Goal: Task Accomplishment & Management: Use online tool/utility

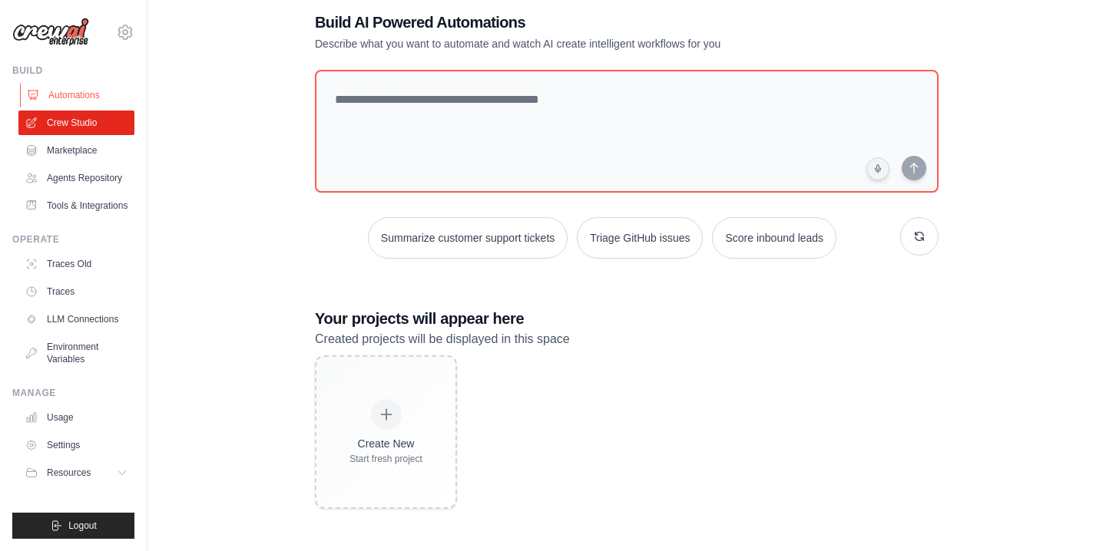
click at [77, 98] on link "Automations" at bounding box center [78, 95] width 116 height 25
click at [77, 147] on link "Marketplace" at bounding box center [78, 150] width 116 height 25
click at [77, 180] on link "Agents Repository" at bounding box center [78, 178] width 116 height 25
click at [75, 210] on link "Tools & Integrations" at bounding box center [78, 206] width 116 height 25
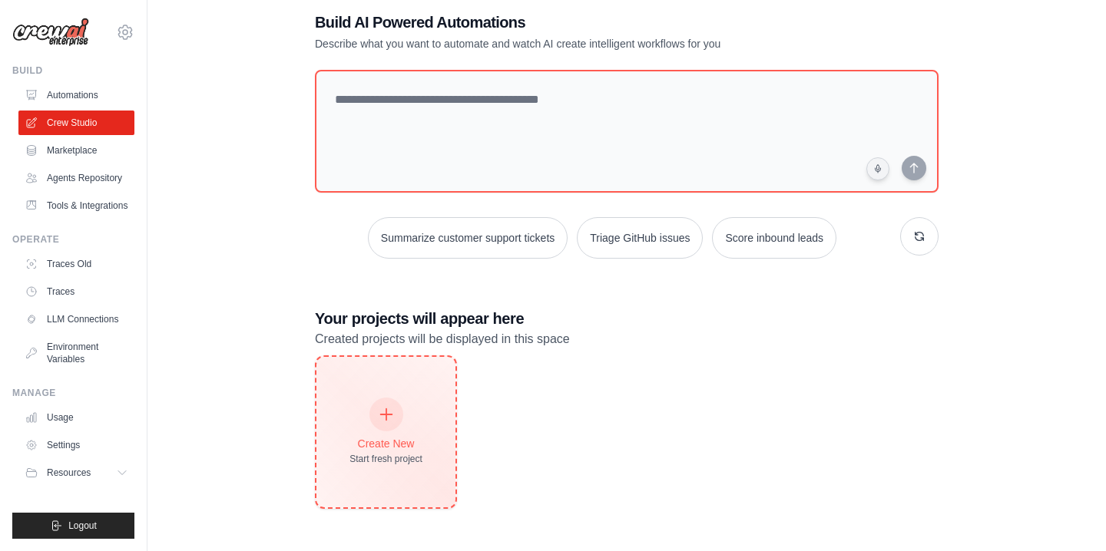
click at [412, 434] on div "Create New Start fresh project" at bounding box center [385, 432] width 73 height 66
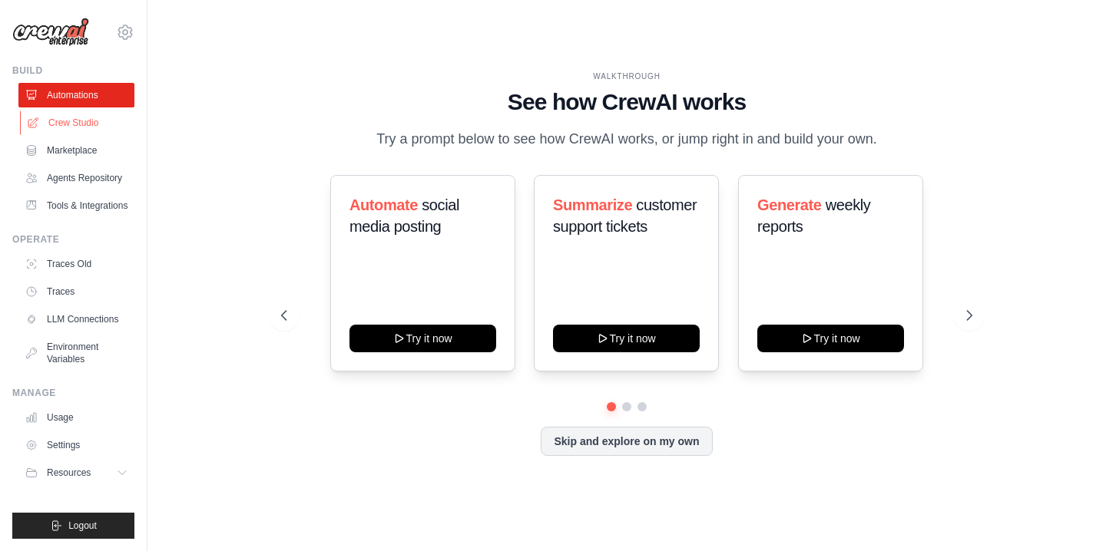
click at [92, 117] on link "Crew Studio" at bounding box center [78, 123] width 116 height 25
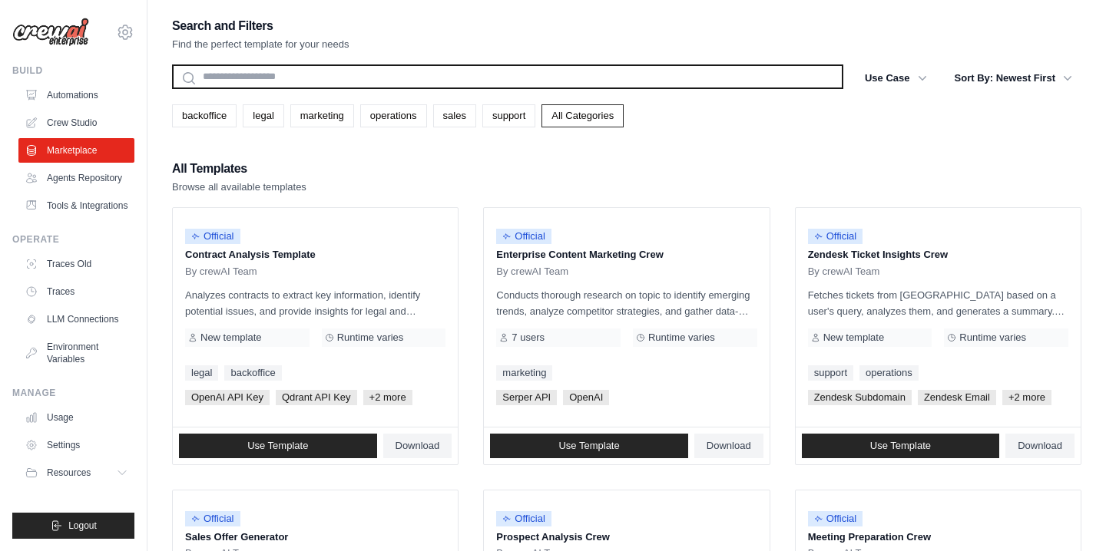
click at [326, 87] on input "text" at bounding box center [507, 77] width 671 height 25
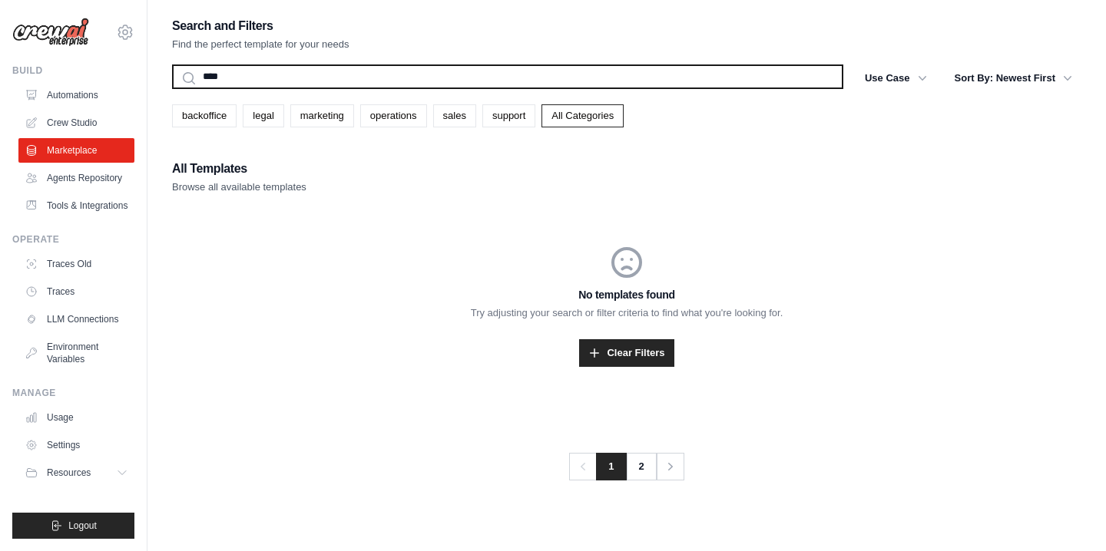
type input "*****"
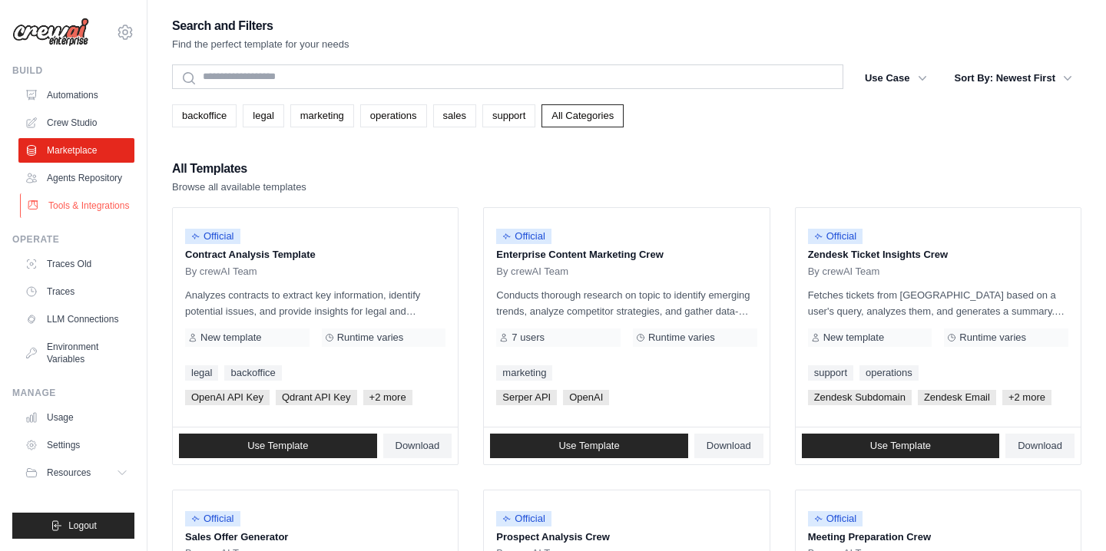
click at [104, 202] on link "Tools & Integrations" at bounding box center [78, 206] width 116 height 25
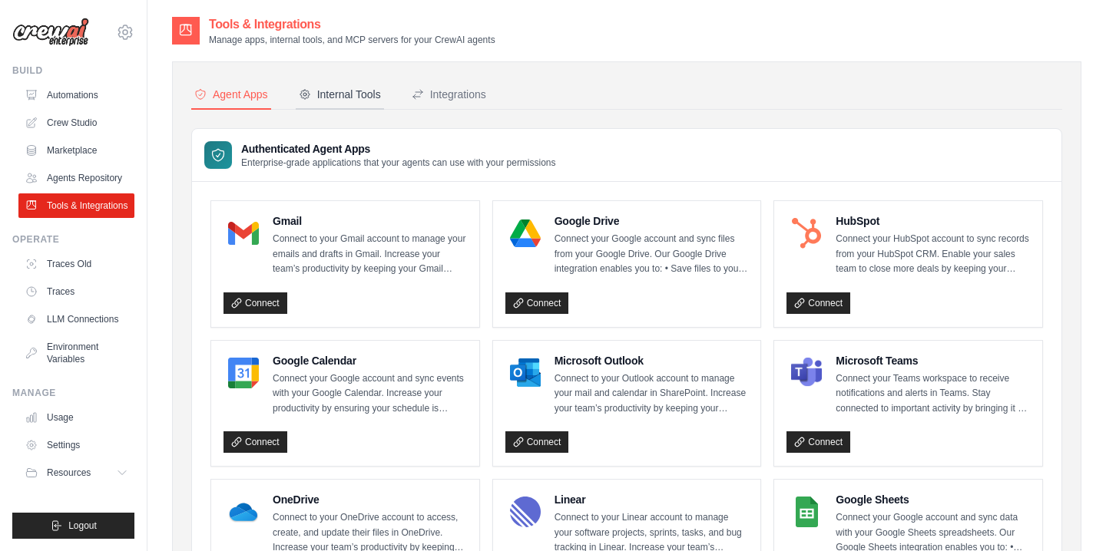
click at [352, 93] on div "Internal Tools" at bounding box center [340, 94] width 82 height 15
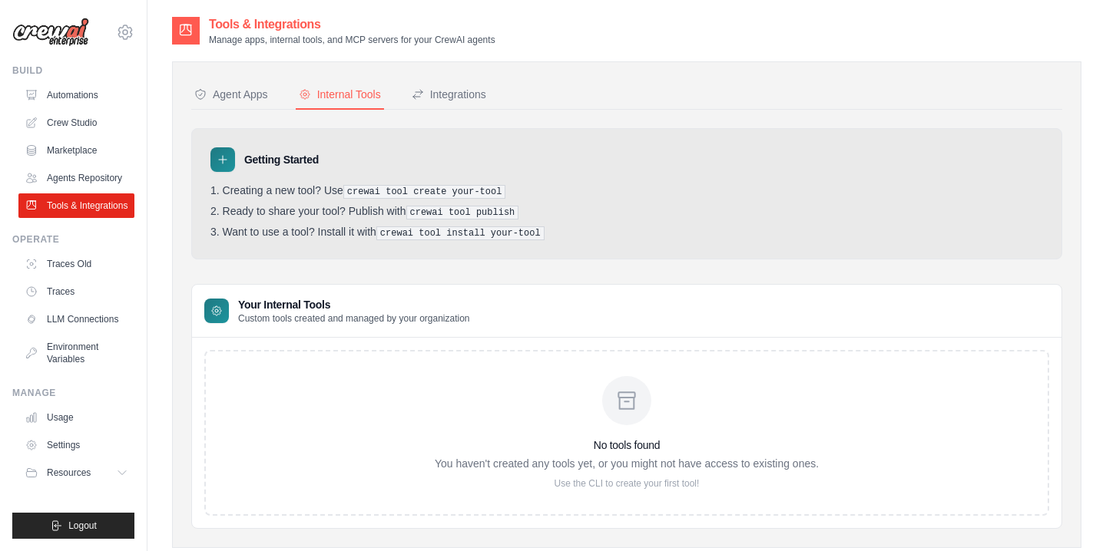
click at [600, 208] on li "Ready to share your tool? Publish with crewai tool publish" at bounding box center [626, 212] width 832 height 15
click at [464, 87] on div "Integrations" at bounding box center [449, 94] width 74 height 15
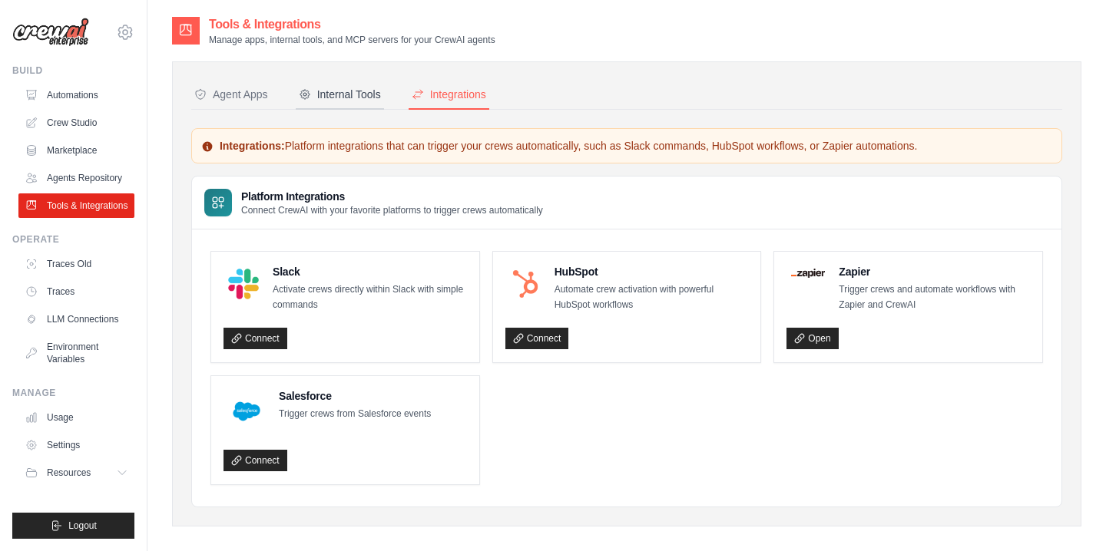
click at [359, 89] on div "Internal Tools" at bounding box center [340, 94] width 82 height 15
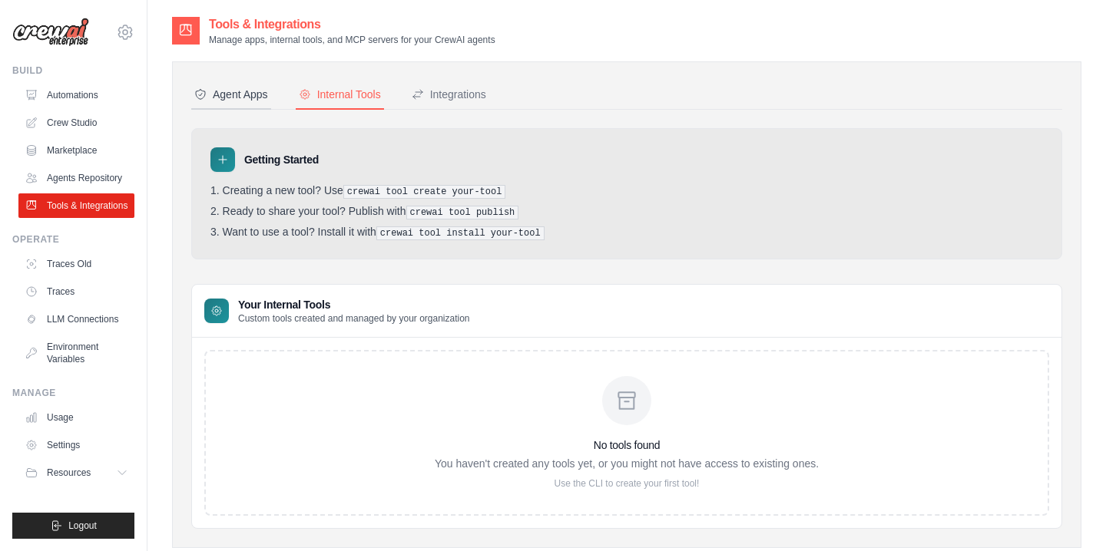
click at [232, 84] on button "Agent Apps" at bounding box center [231, 95] width 80 height 29
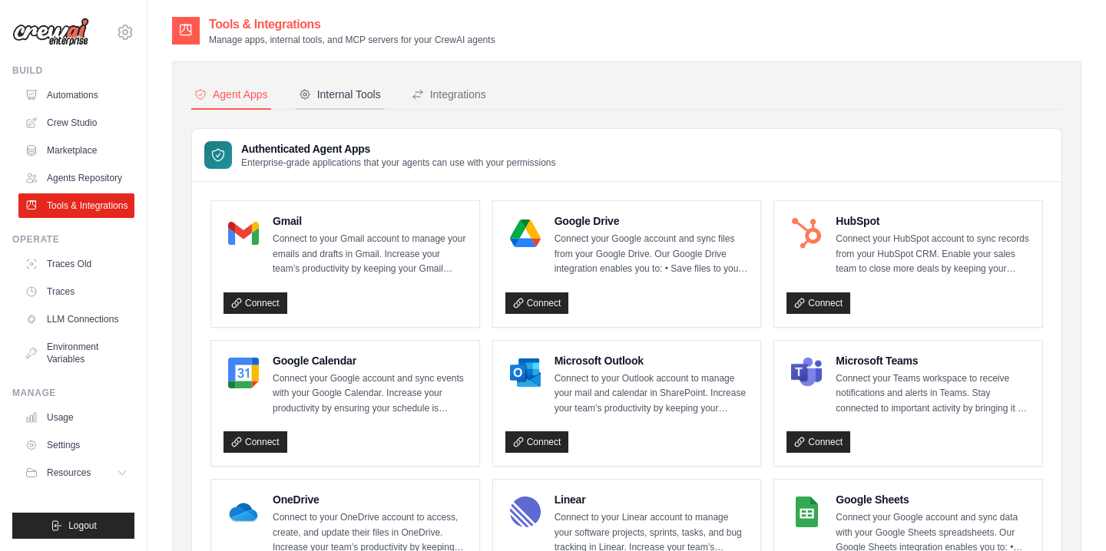
click at [306, 84] on button "Internal Tools" at bounding box center [340, 95] width 88 height 29
click at [356, 94] on div "Internal Tools" at bounding box center [340, 94] width 82 height 15
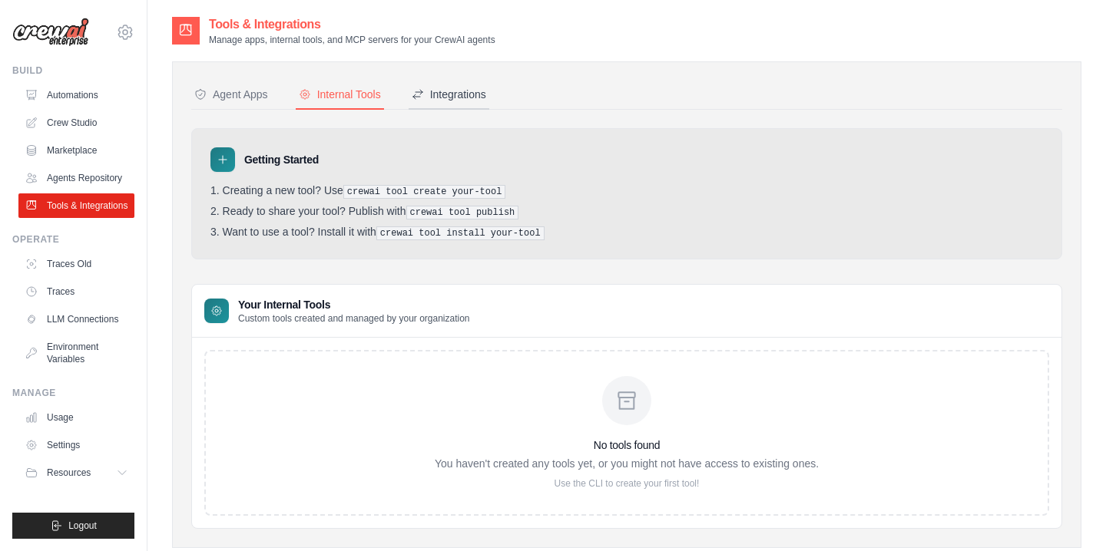
click at [426, 105] on button "Integrations" at bounding box center [449, 95] width 81 height 29
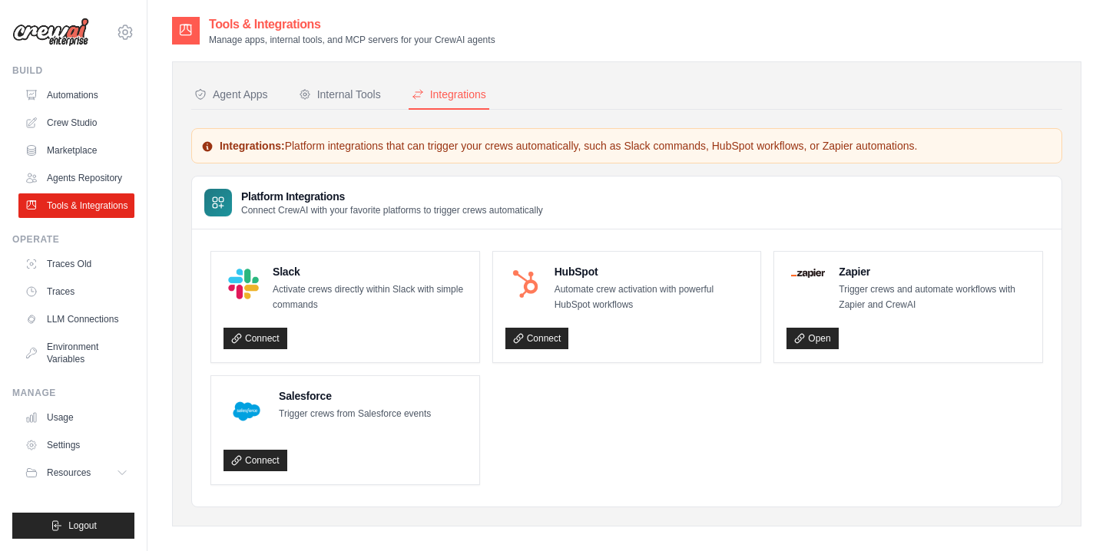
scroll to position [31, 0]
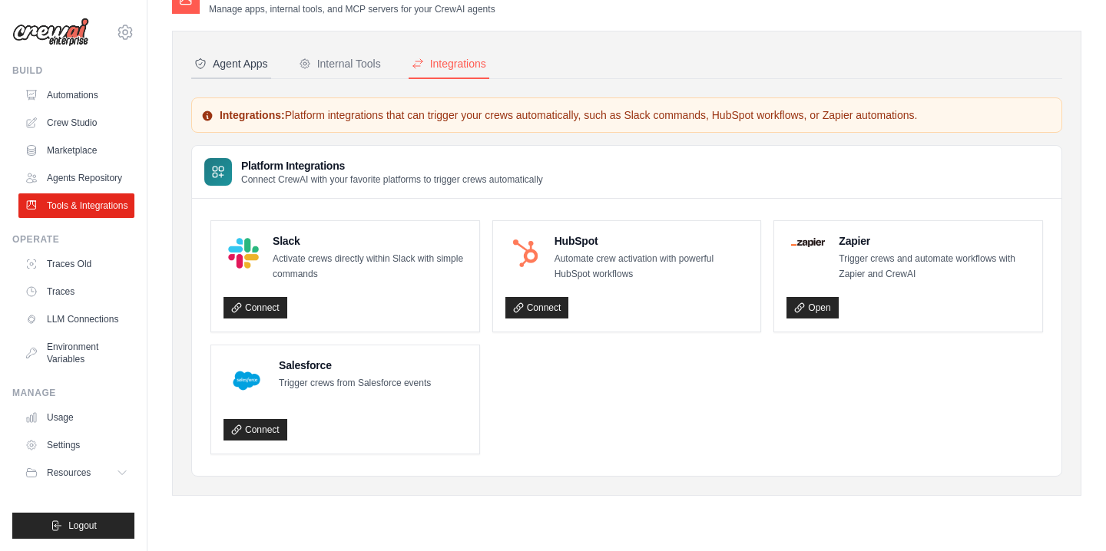
click at [237, 60] on div "Agent Apps" at bounding box center [231, 63] width 74 height 15
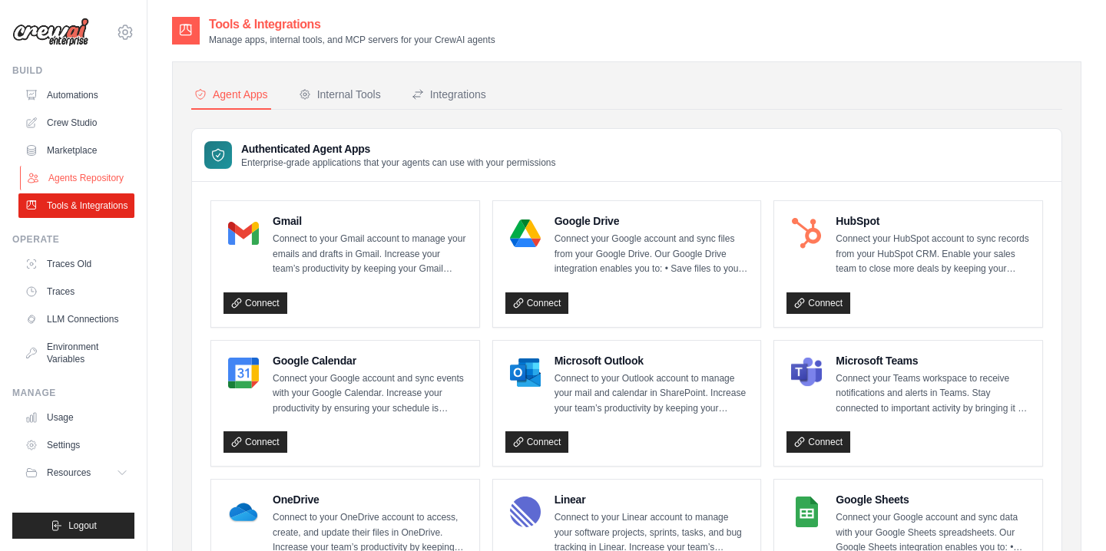
click at [96, 180] on link "Agents Repository" at bounding box center [78, 178] width 116 height 25
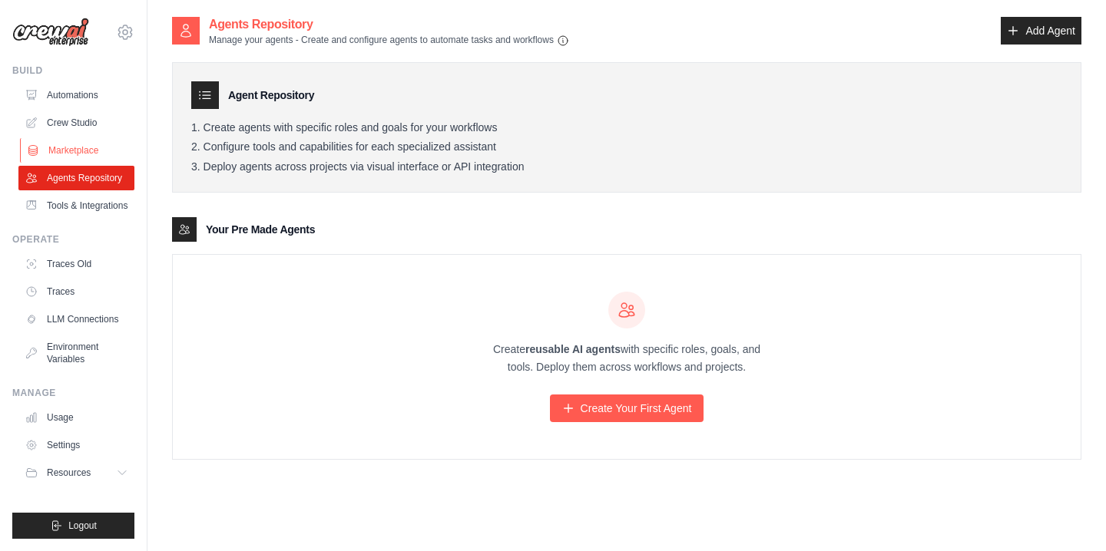
click at [98, 144] on link "Marketplace" at bounding box center [78, 150] width 116 height 25
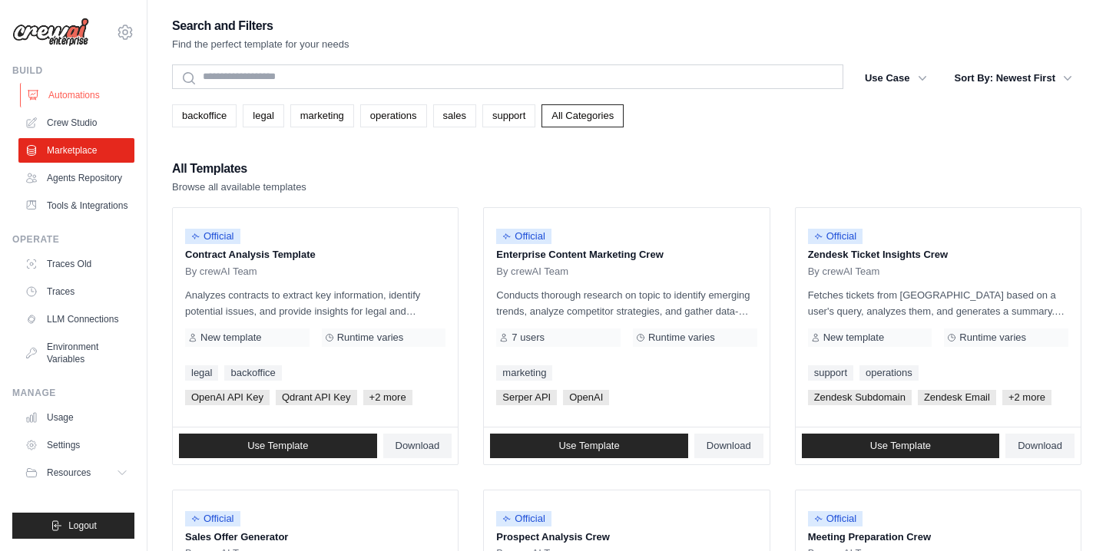
click at [103, 100] on link "Automations" at bounding box center [78, 95] width 116 height 25
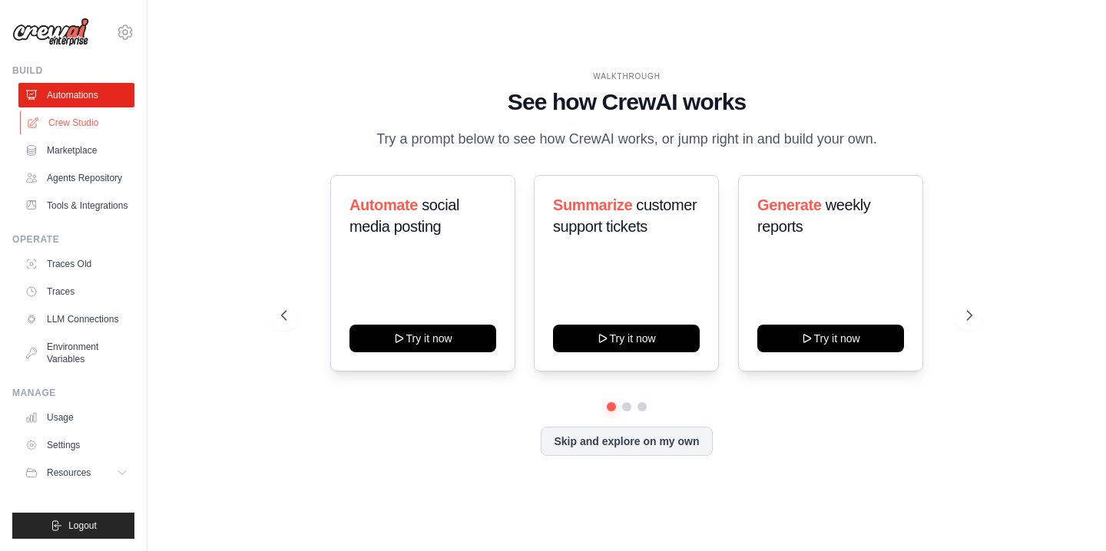
click at [91, 134] on link "Crew Studio" at bounding box center [78, 123] width 116 height 25
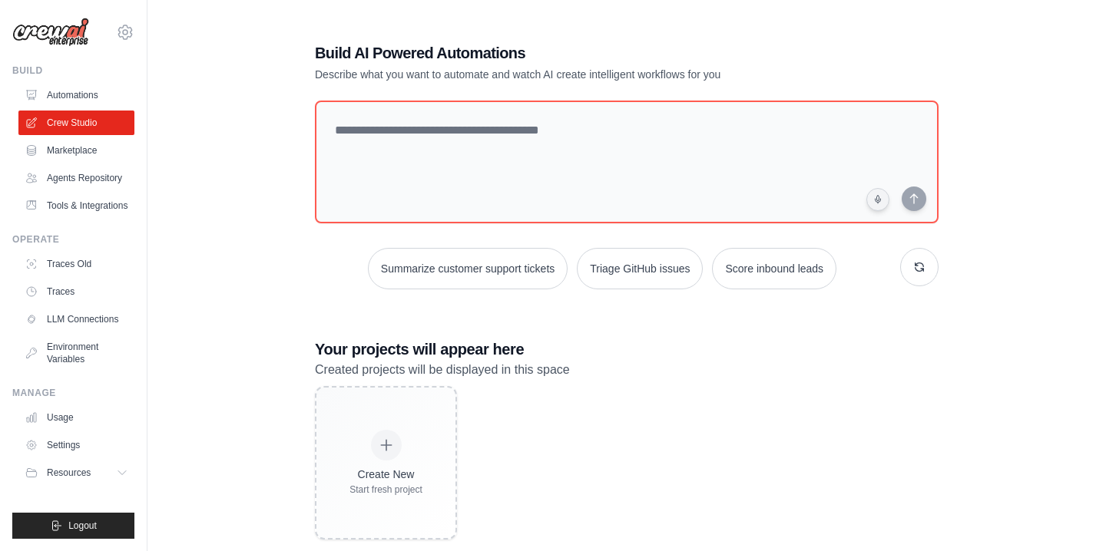
scroll to position [31, 0]
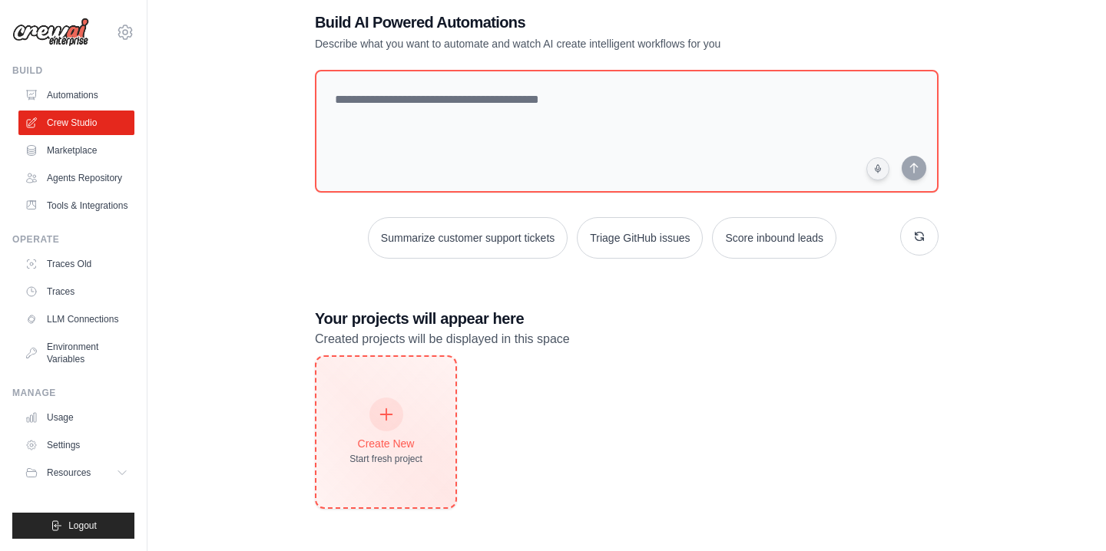
click at [387, 440] on div "Create New" at bounding box center [385, 443] width 73 height 15
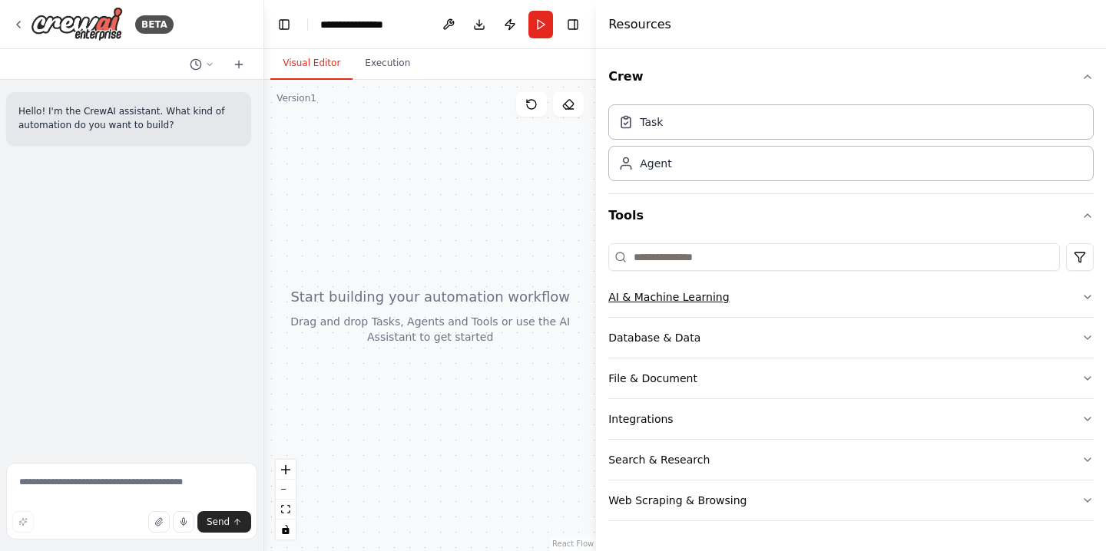
click at [746, 289] on button "AI & Machine Learning" at bounding box center [850, 297] width 485 height 40
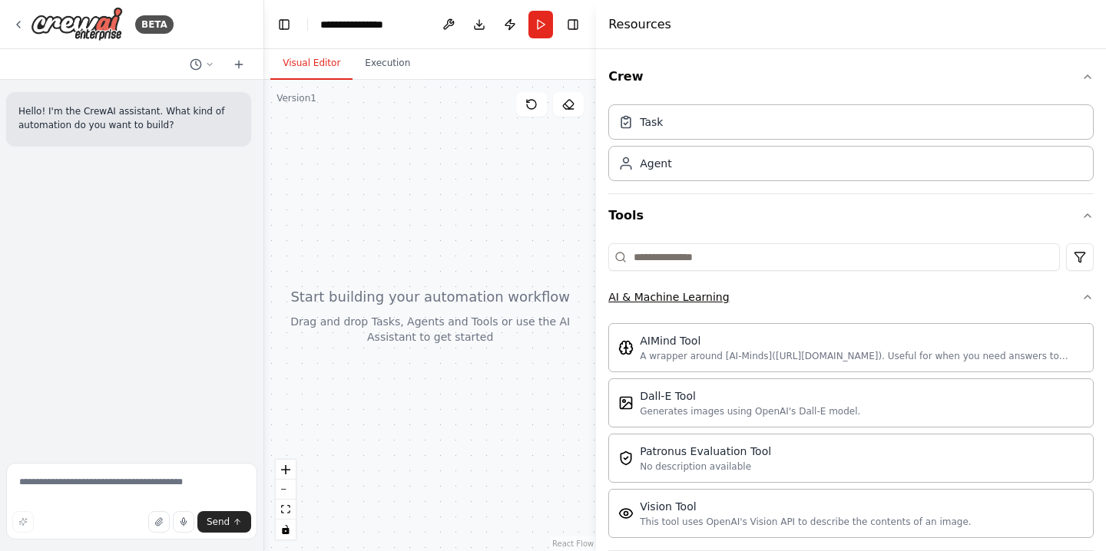
scroll to position [68, 0]
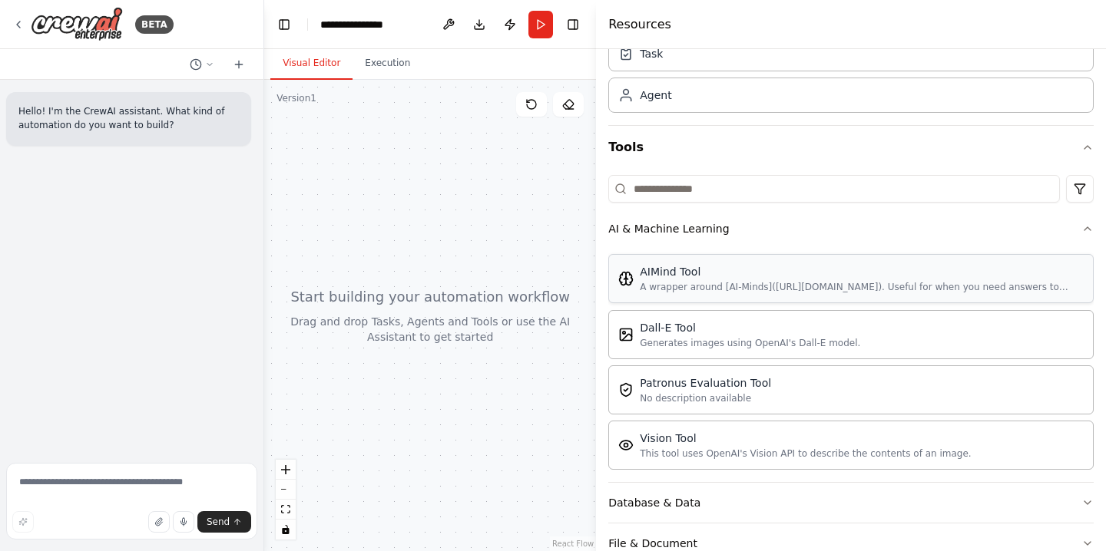
click at [805, 274] on div "AIMind Tool" at bounding box center [862, 271] width 444 height 15
click at [593, 155] on button "Toggle Sidebar" at bounding box center [596, 275] width 12 height 551
drag, startPoint x: 597, startPoint y: 154, endPoint x: 231, endPoint y: 165, distance: 365.7
click at [231, 165] on div "**********" at bounding box center [553, 275] width 1106 height 551
click at [264, 306] on div at bounding box center [430, 315] width 332 height 471
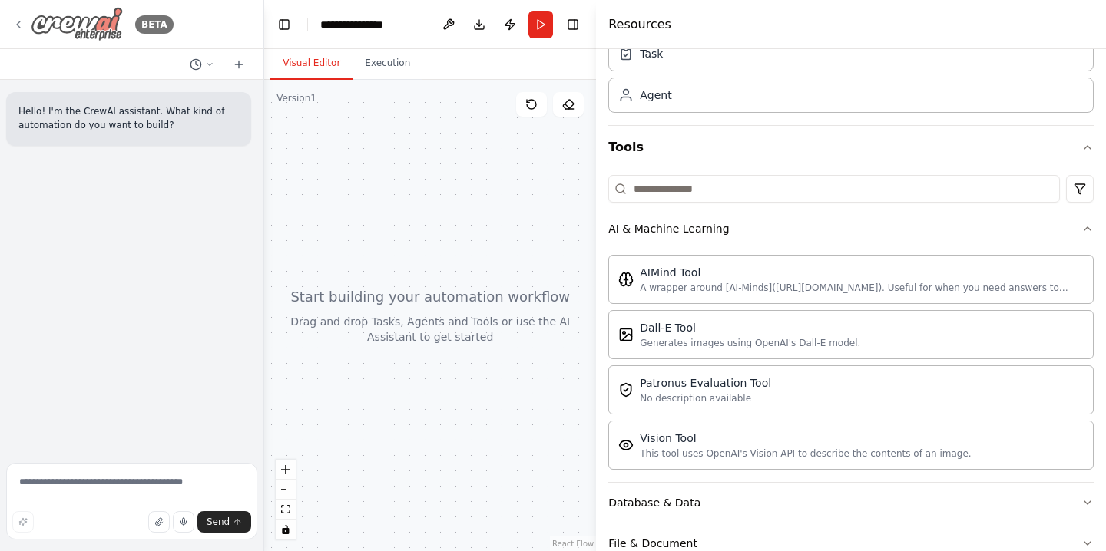
click at [12, 15] on div "BETA" at bounding box center [92, 24] width 161 height 35
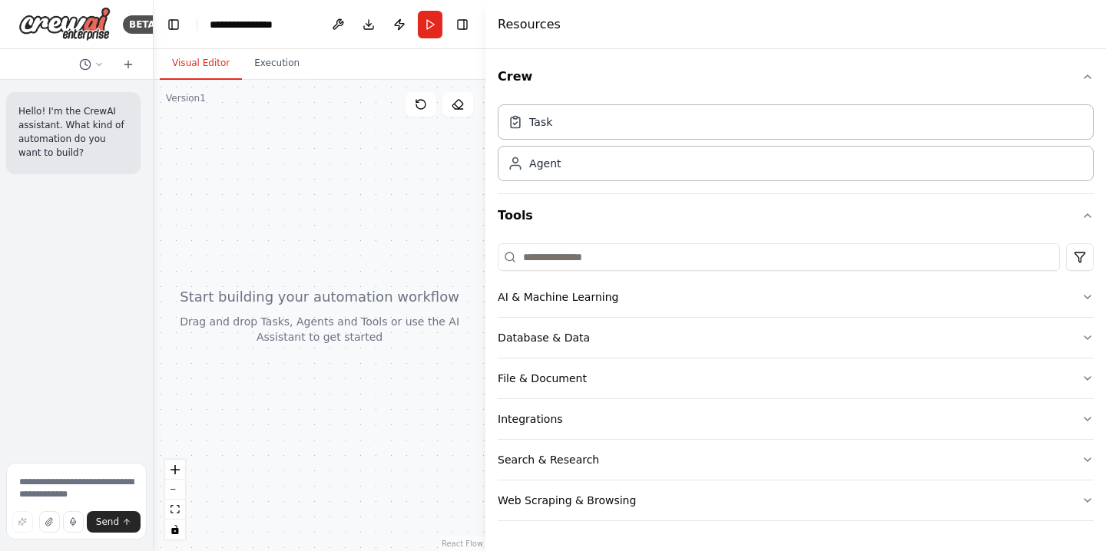
drag, startPoint x: 264, startPoint y: 96, endPoint x: 15, endPoint y: 137, distance: 253.0
click at [15, 137] on div "BETA Hello! I'm the CrewAI assistant. What kind of automation do you want to bu…" at bounding box center [77, 275] width 154 height 551
click at [461, 18] on button "Toggle Right Sidebar" at bounding box center [463, 25] width 22 height 22
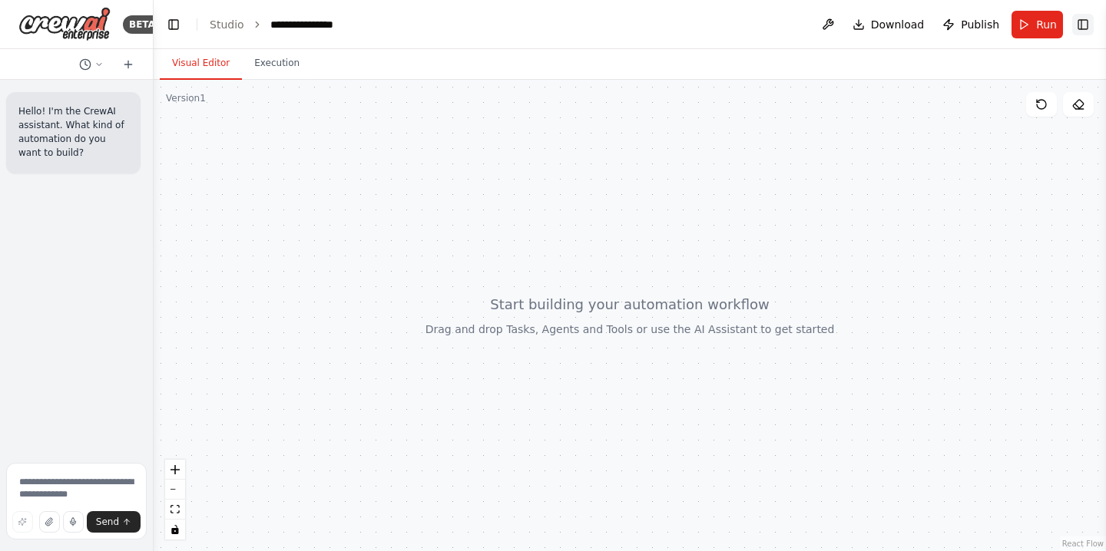
click at [1087, 22] on button "Toggle Right Sidebar" at bounding box center [1083, 25] width 22 height 22
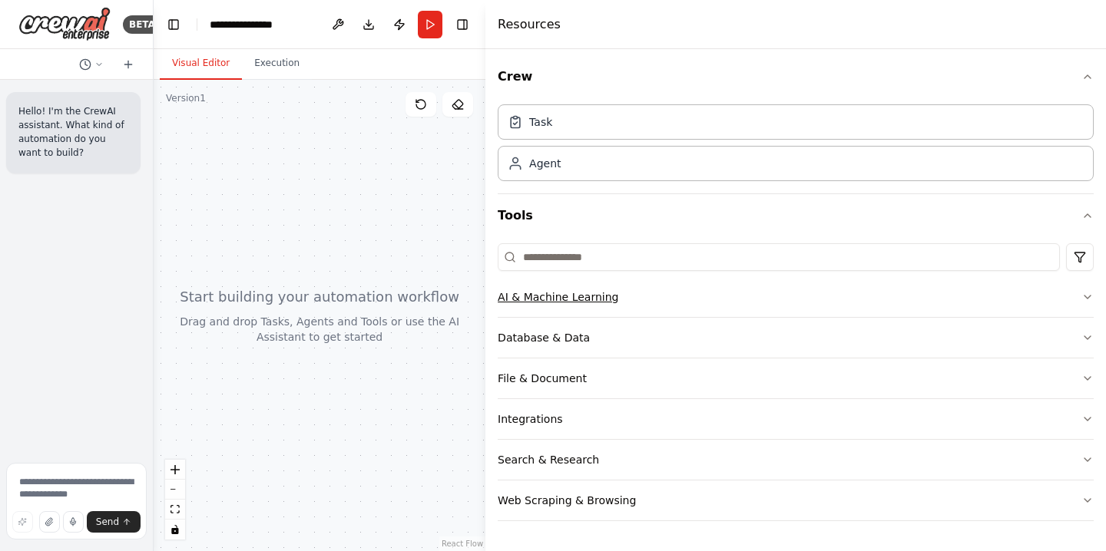
click at [815, 303] on button "AI & Machine Learning" at bounding box center [796, 297] width 596 height 40
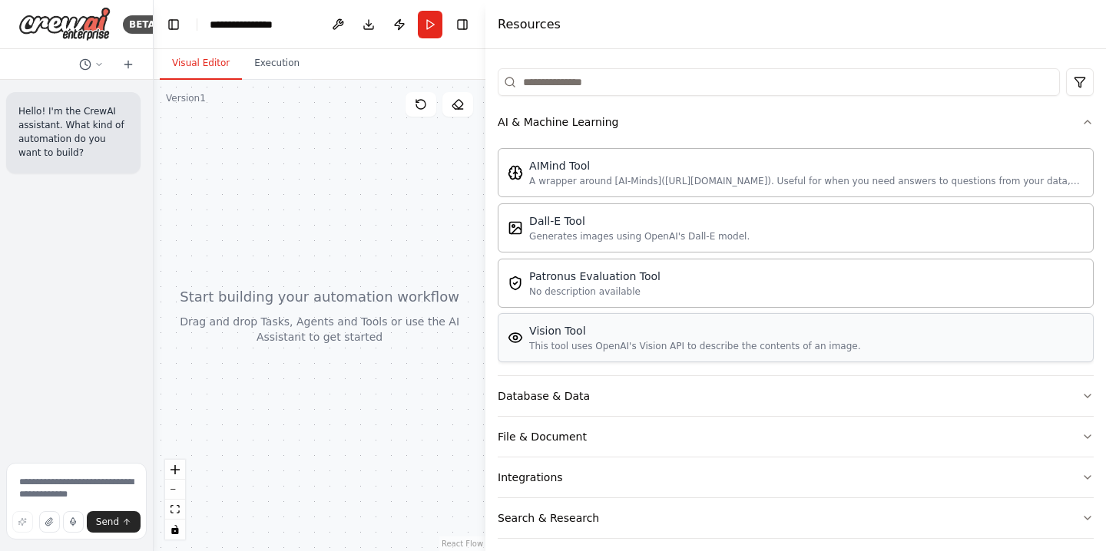
scroll to position [169, 0]
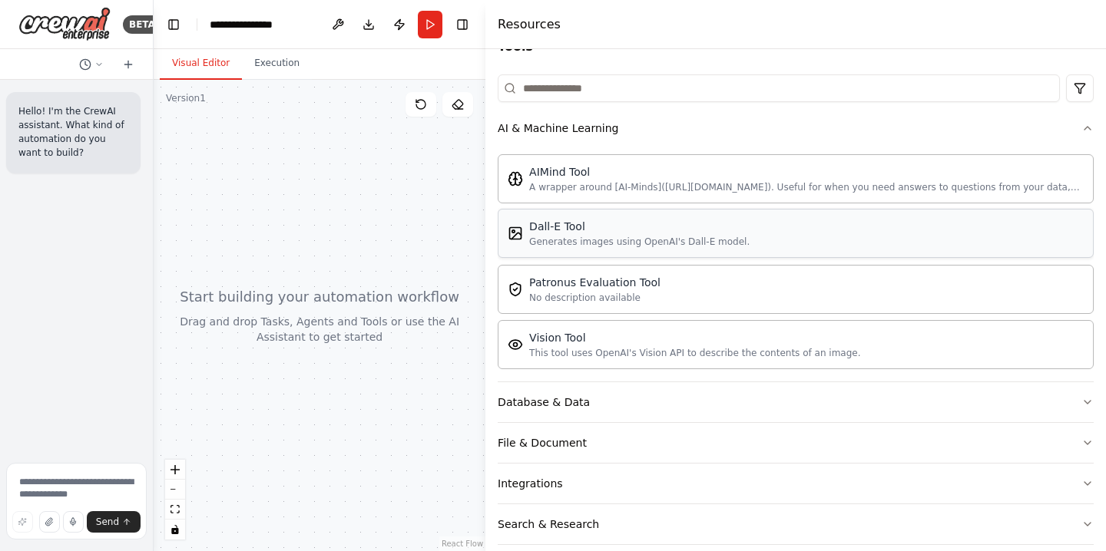
click at [575, 241] on div "Generates images using OpenAI's Dall-E model." at bounding box center [639, 242] width 220 height 12
click at [583, 232] on div "Dall-E Tool" at bounding box center [639, 226] width 220 height 15
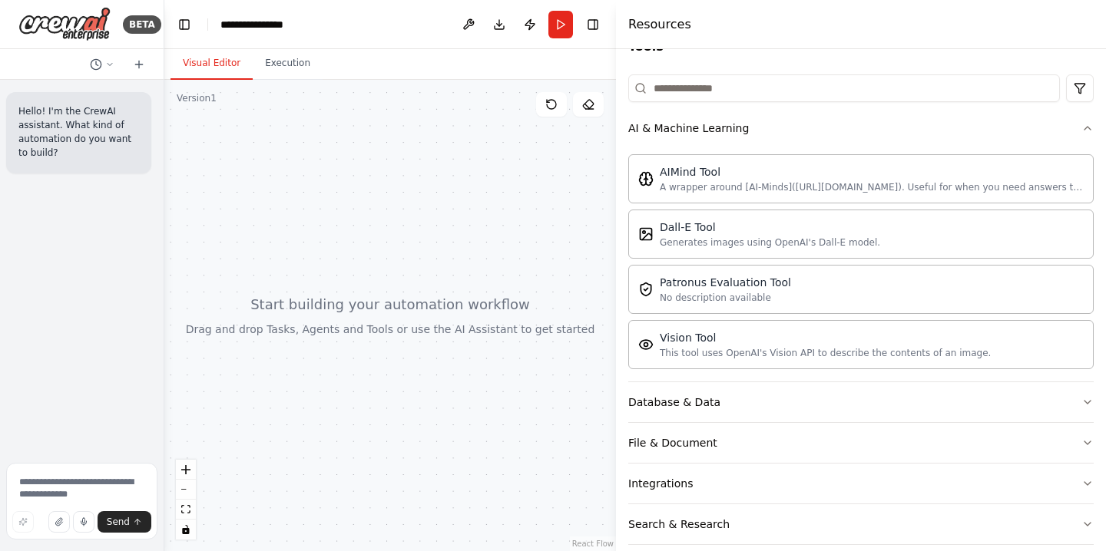
drag, startPoint x: 486, startPoint y: 116, endPoint x: 617, endPoint y: 117, distance: 130.5
click at [617, 117] on div at bounding box center [619, 275] width 6 height 551
click at [700, 222] on div "Dall-E Tool" at bounding box center [770, 226] width 220 height 15
drag, startPoint x: 311, startPoint y: 332, endPoint x: 395, endPoint y: 281, distance: 98.2
click at [395, 281] on div at bounding box center [390, 315] width 452 height 471
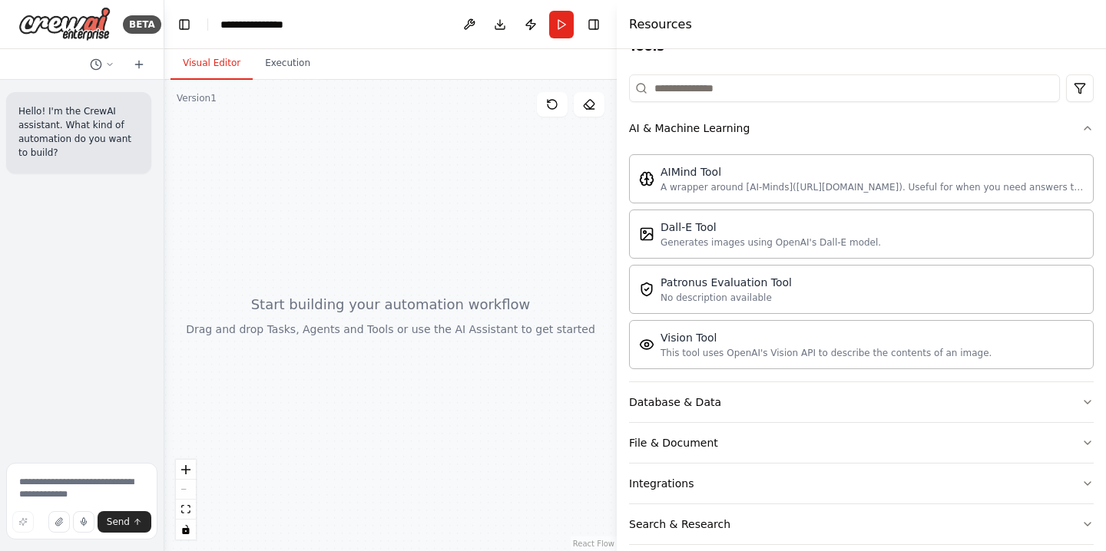
drag, startPoint x: 395, startPoint y: 281, endPoint x: 448, endPoint y: 387, distance: 118.5
click at [448, 387] on div at bounding box center [390, 315] width 452 height 471
drag, startPoint x: 430, startPoint y: 321, endPoint x: 425, endPoint y: 120, distance: 201.2
click at [425, 120] on div at bounding box center [390, 315] width 452 height 471
click at [551, 108] on icon at bounding box center [552, 104] width 12 height 12
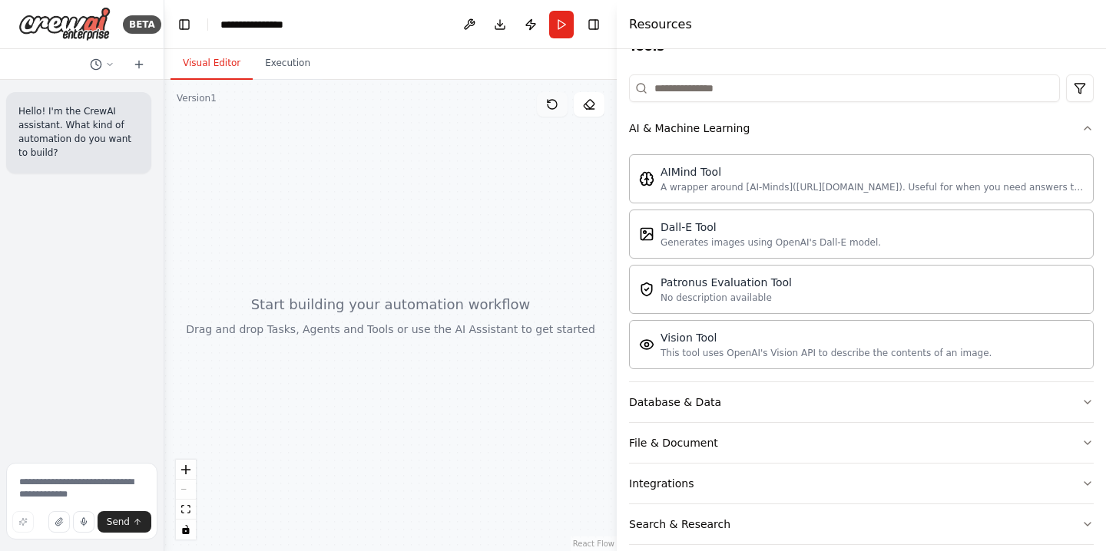
click at [551, 108] on icon at bounding box center [552, 104] width 12 height 12
click at [693, 402] on div "Database & Data" at bounding box center [675, 402] width 92 height 15
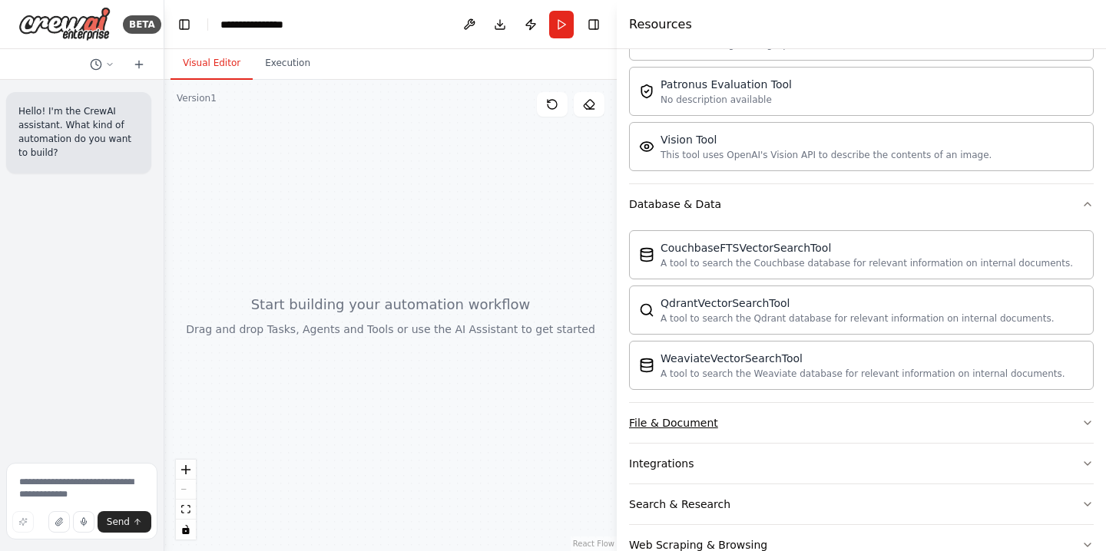
click at [691, 428] on div "File & Document" at bounding box center [673, 422] width 89 height 15
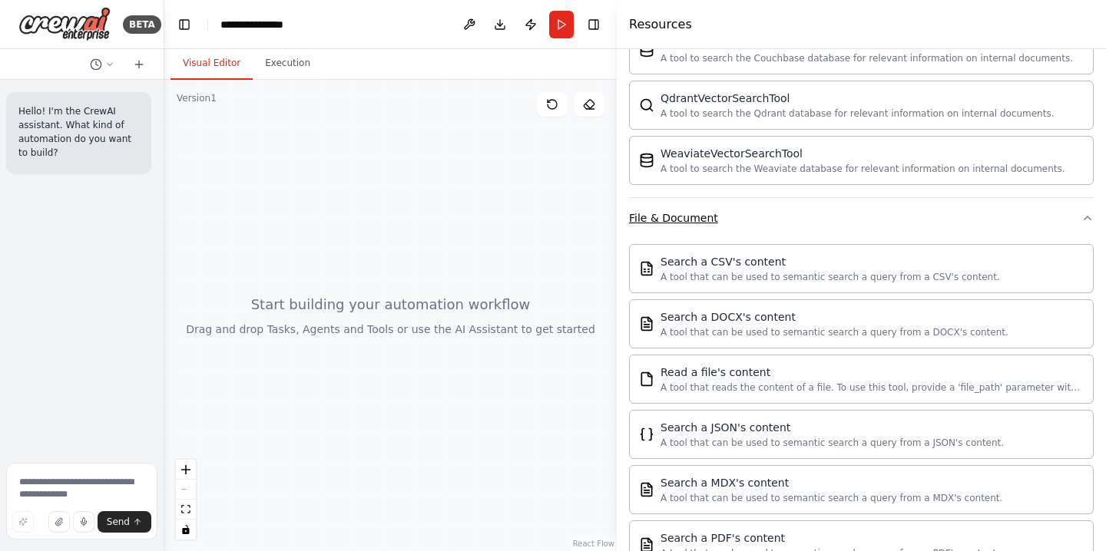
scroll to position [590, 0]
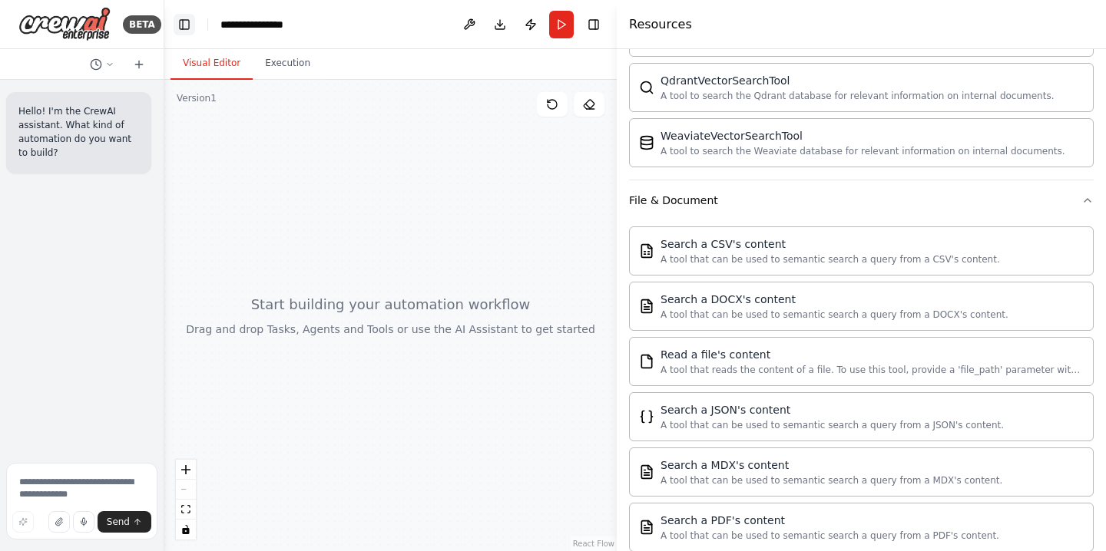
click at [184, 24] on button "Toggle Left Sidebar" at bounding box center [185, 25] width 22 height 22
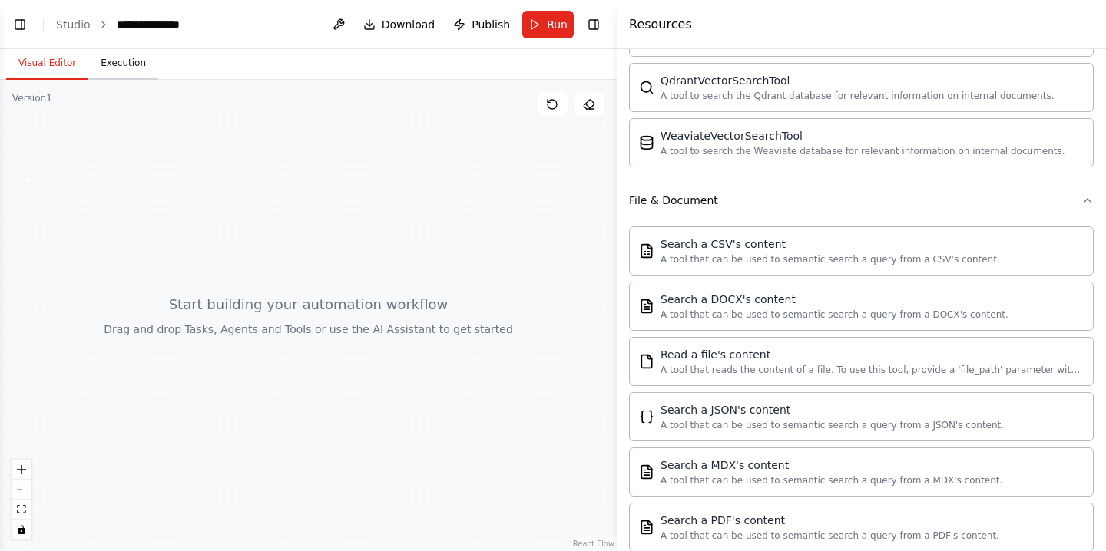
click at [132, 64] on button "Execution" at bounding box center [123, 64] width 70 height 32
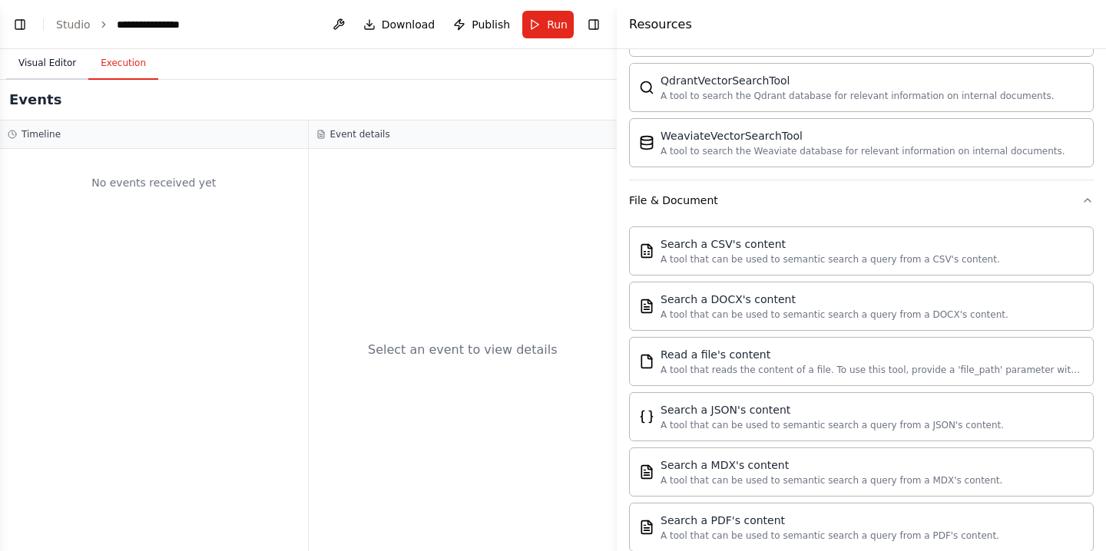
click at [58, 55] on button "Visual Editor" at bounding box center [47, 64] width 82 height 32
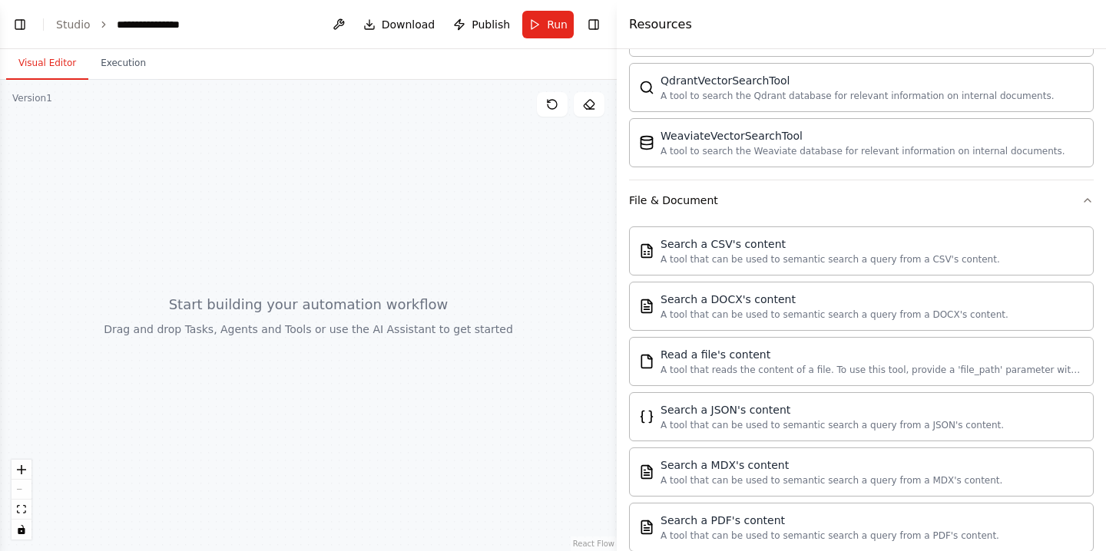
click at [180, 186] on div at bounding box center [308, 315] width 617 height 471
click at [752, 424] on div "A tool that can be used to semantic search a query from a JSON's content." at bounding box center [831, 424] width 343 height 12
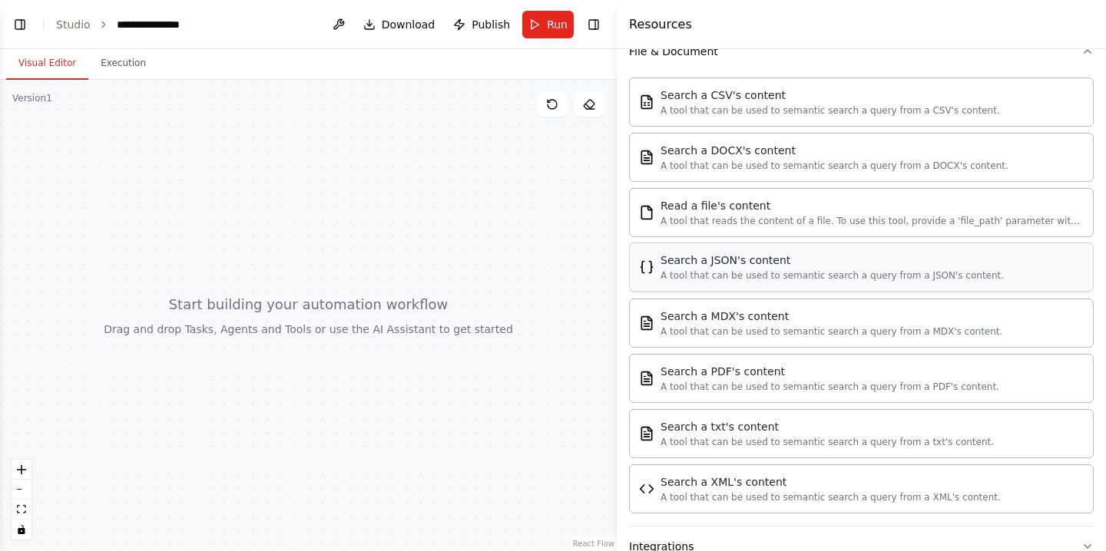
scroll to position [861, 0]
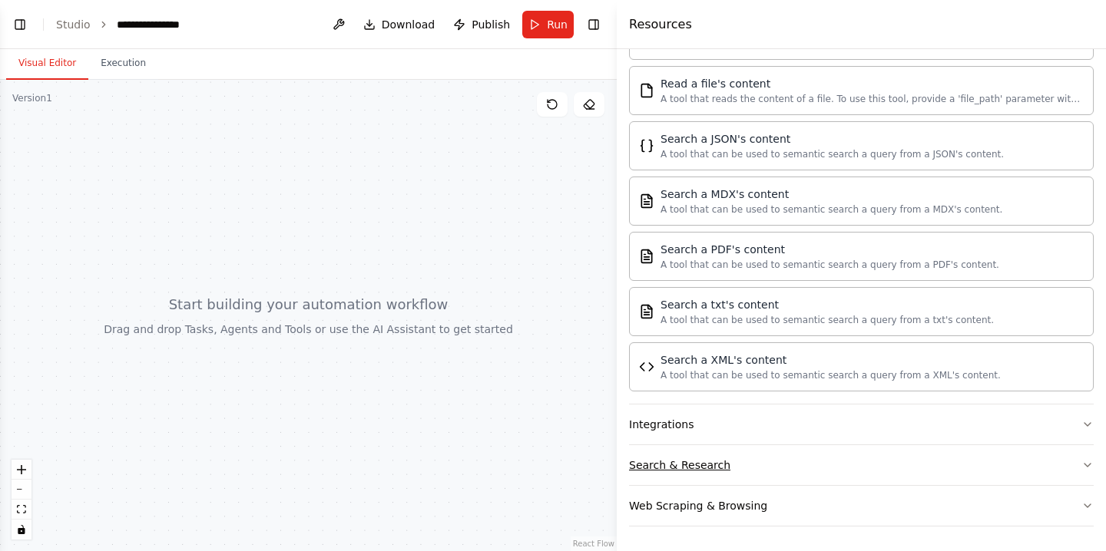
click at [670, 461] on div "Search & Research" at bounding box center [679, 465] width 101 height 15
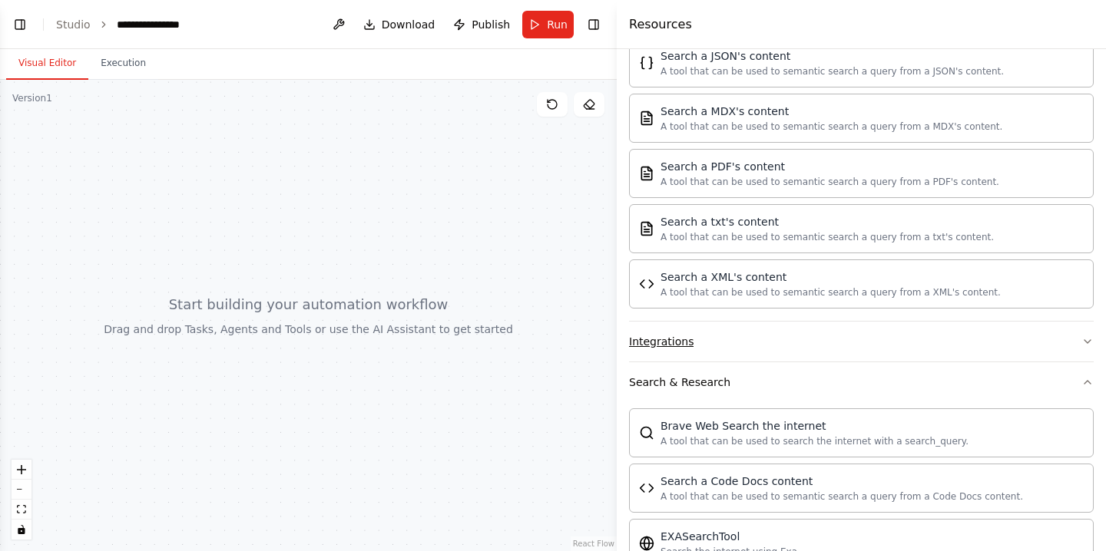
scroll to position [1113, 0]
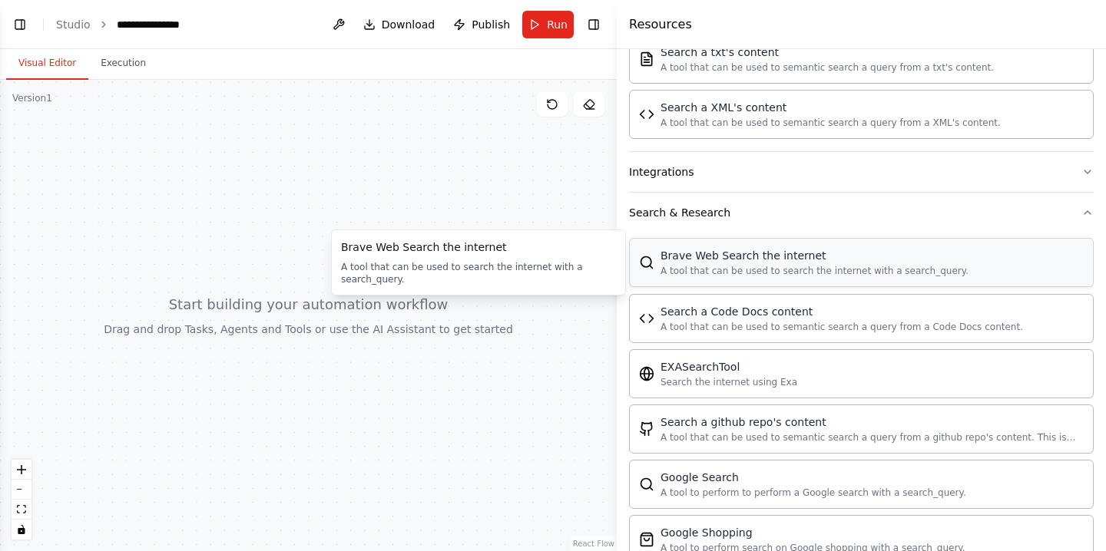
click at [756, 262] on div "Brave Web Search the internet" at bounding box center [814, 255] width 308 height 15
click at [755, 321] on div "A tool that can be used to semantic search a query from a Code Docs content." at bounding box center [841, 326] width 362 height 12
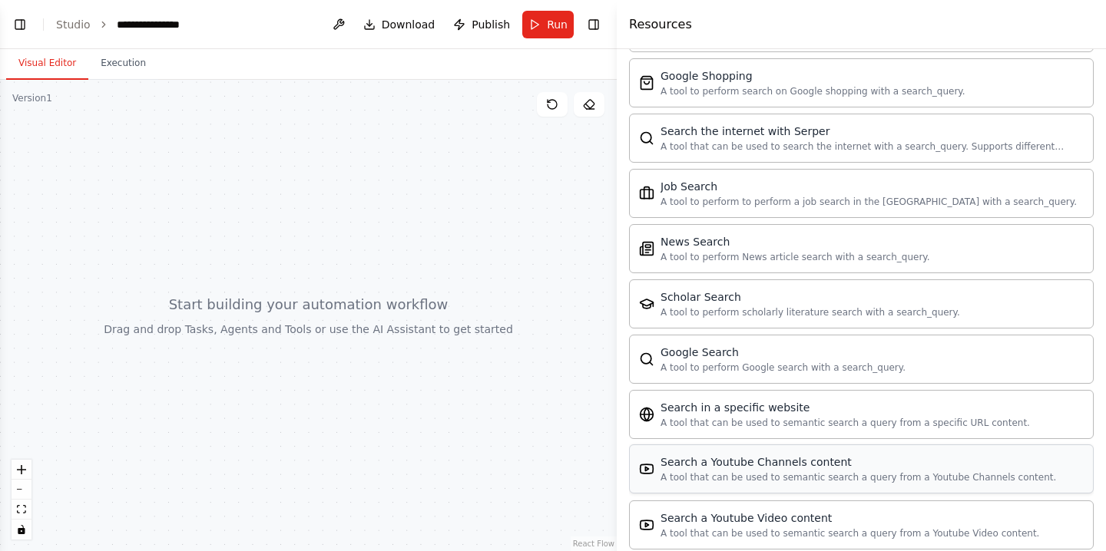
scroll to position [1611, 0]
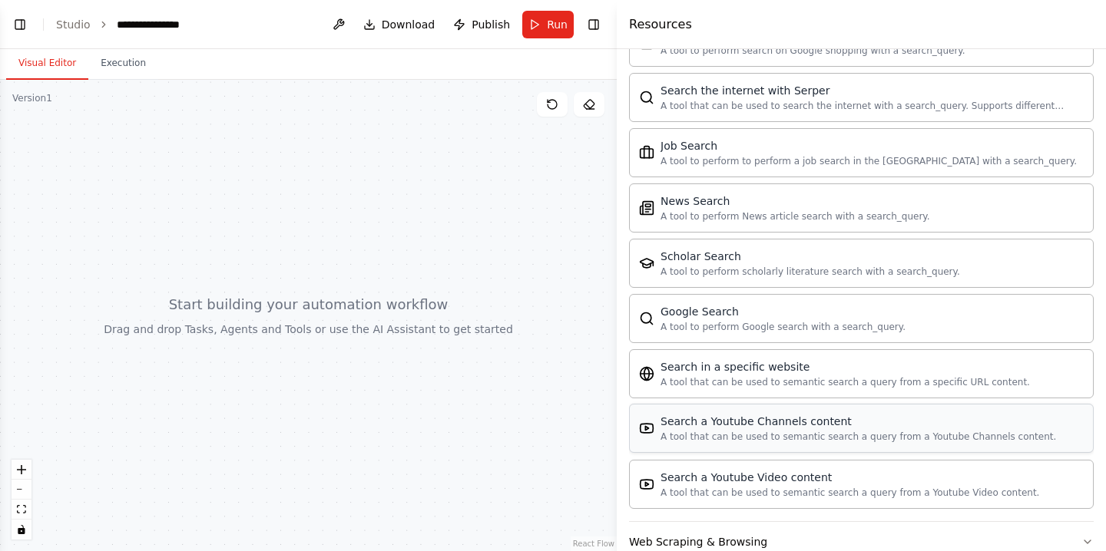
click at [765, 453] on div "Brave Web Search the internet A tool that can be used to search the internet wi…" at bounding box center [861, 122] width 465 height 774
drag, startPoint x: 576, startPoint y: 404, endPoint x: 576, endPoint y: 286, distance: 118.3
click at [576, 286] on div at bounding box center [308, 315] width 617 height 471
click at [584, 547] on link "React Flow" at bounding box center [593, 544] width 41 height 8
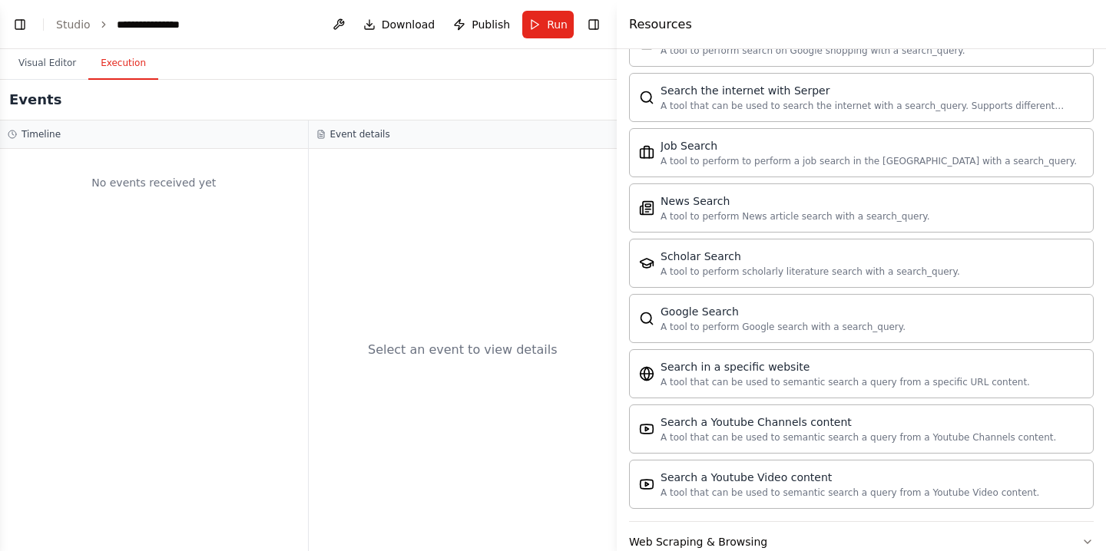
click at [124, 65] on button "Execution" at bounding box center [123, 64] width 70 height 32
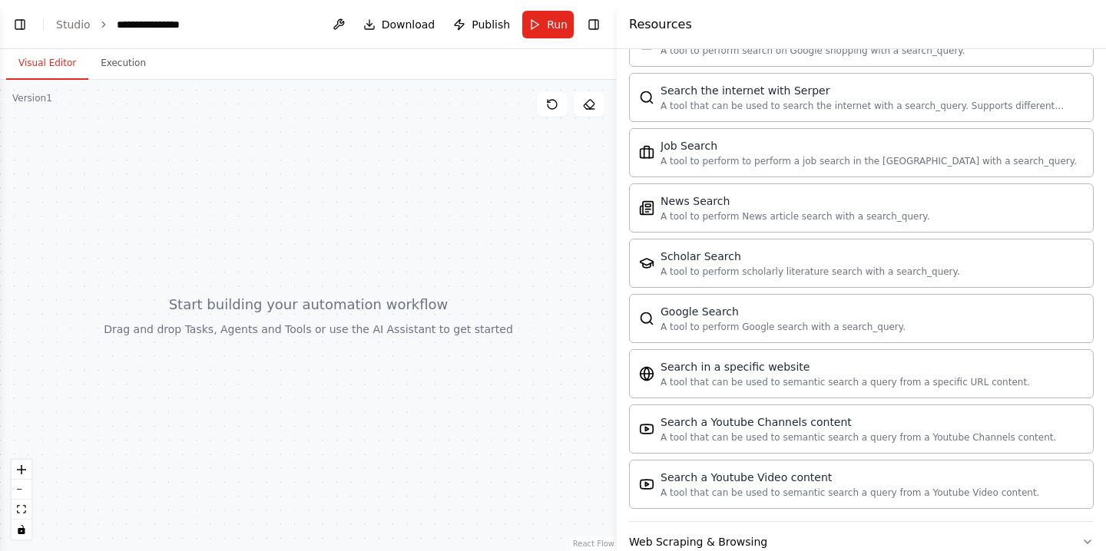
click at [49, 61] on button "Visual Editor" at bounding box center [47, 64] width 82 height 32
click at [23, 18] on button "Toggle Left Sidebar" at bounding box center [20, 25] width 22 height 22
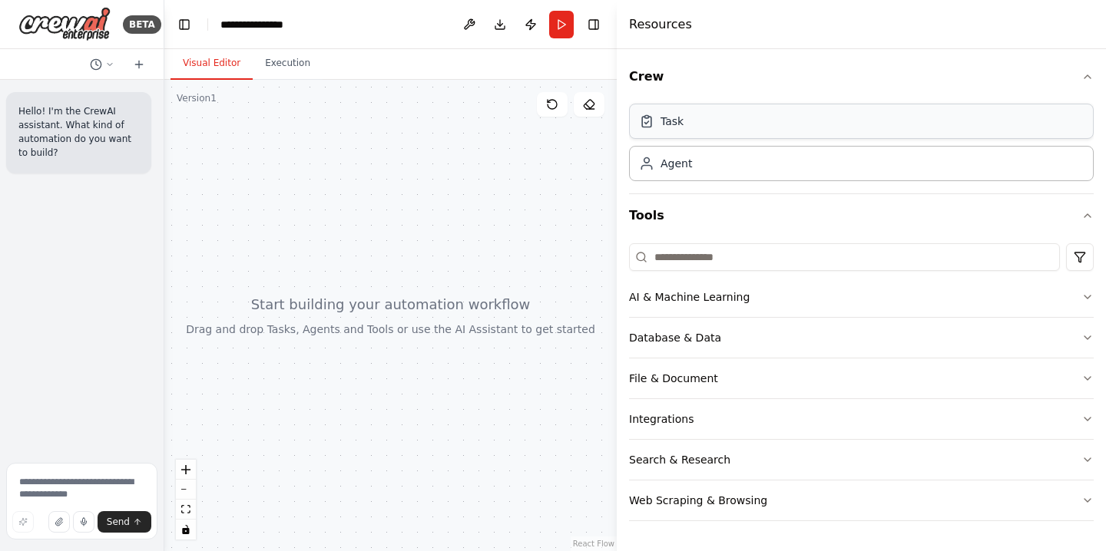
click at [755, 121] on div "Task" at bounding box center [861, 121] width 465 height 35
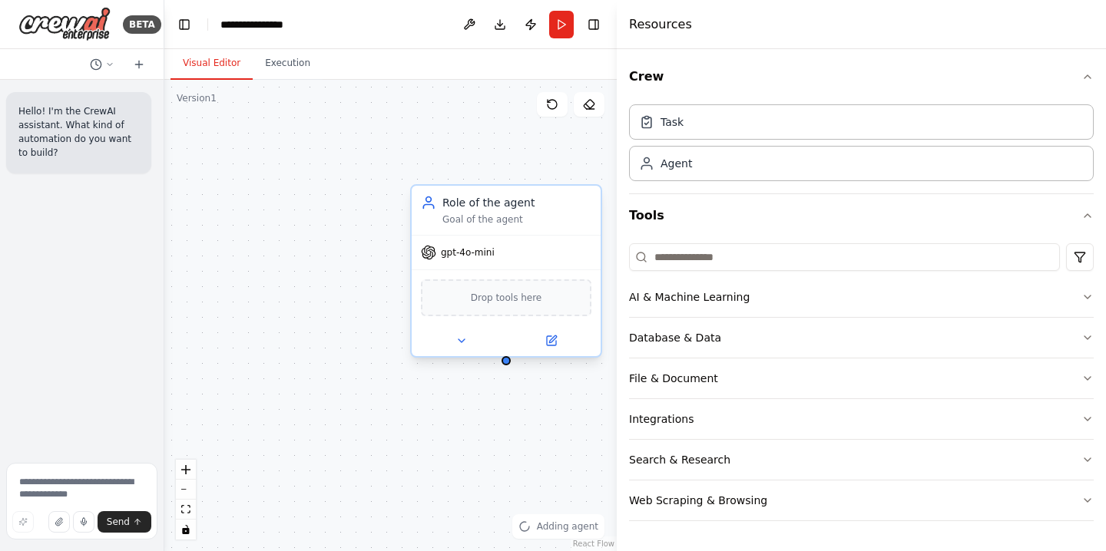
click at [485, 265] on div "gpt-4o-mini" at bounding box center [506, 253] width 189 height 34
click at [453, 250] on span "gpt-4o-mini" at bounding box center [468, 252] width 54 height 12
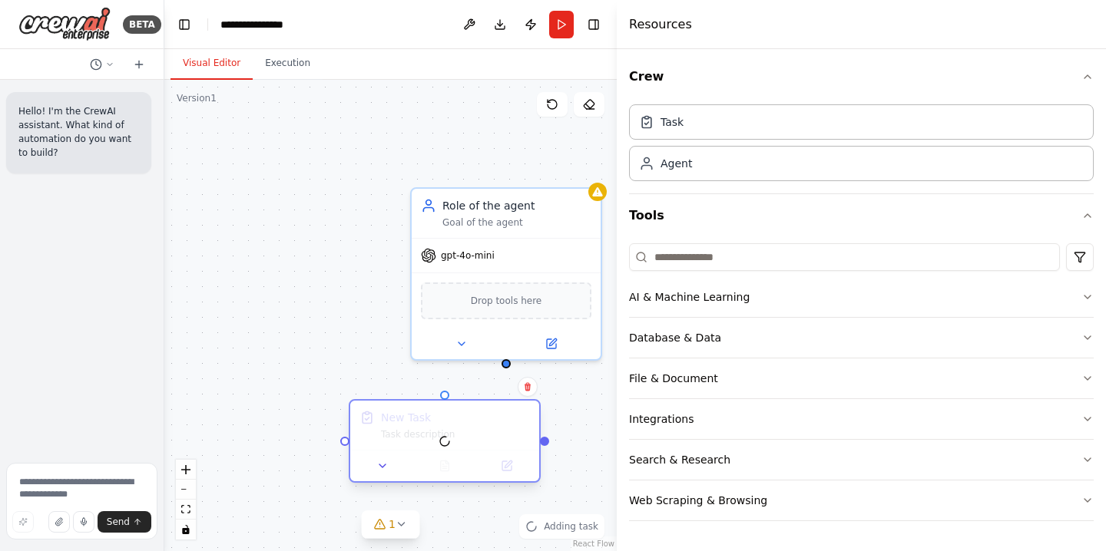
drag, startPoint x: 283, startPoint y: 395, endPoint x: 481, endPoint y: 409, distance: 197.8
click at [481, 409] on div at bounding box center [444, 441] width 189 height 81
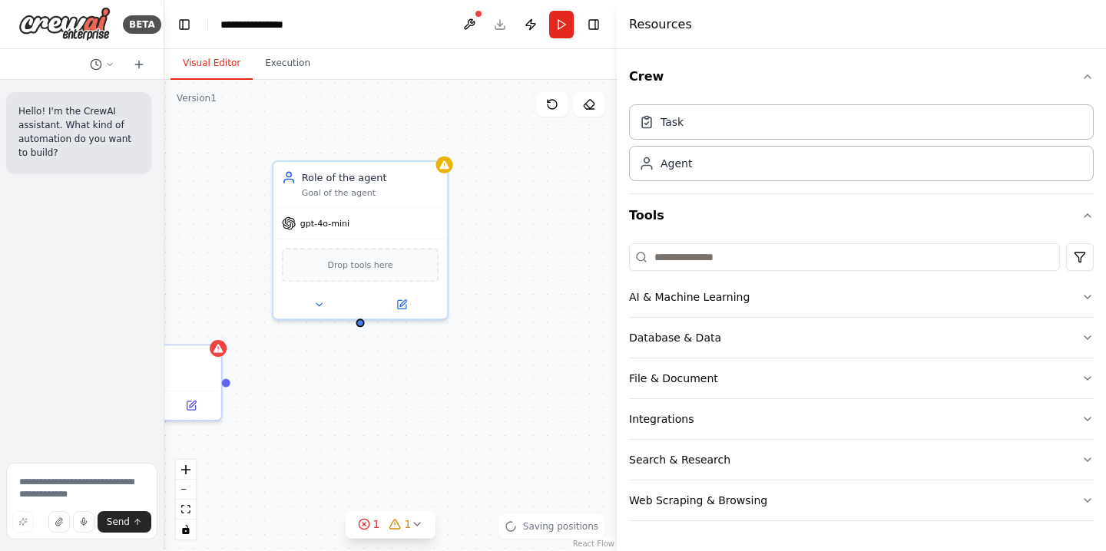
drag, startPoint x: 393, startPoint y: 343, endPoint x: 301, endPoint y: 293, distance: 104.8
click at [301, 293] on div "Role of the agent Goal of the agent gpt-4o-mini Drop tools here New Task Task d…" at bounding box center [390, 315] width 452 height 471
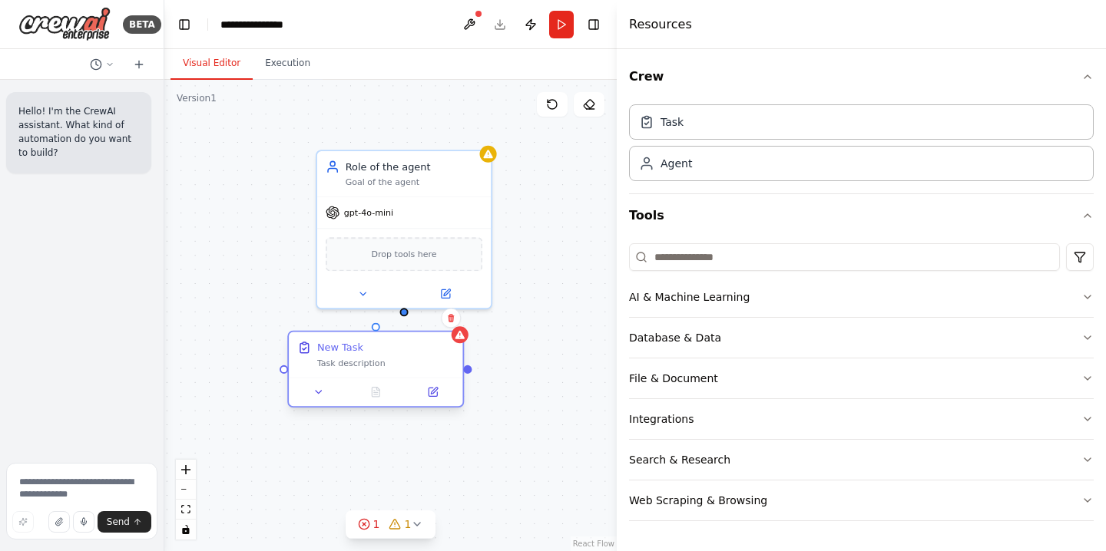
drag, startPoint x: 206, startPoint y: 342, endPoint x: 396, endPoint y: 349, distance: 190.6
click at [396, 349] on div "New Task" at bounding box center [385, 348] width 137 height 14
click at [751, 332] on button "Database & Data" at bounding box center [861, 338] width 465 height 40
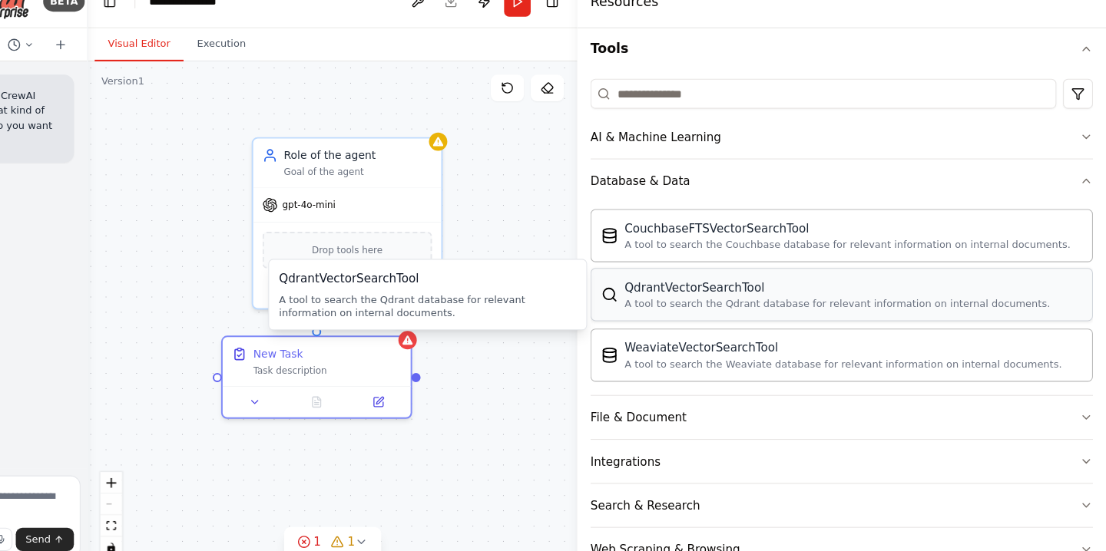
scroll to position [148, 0]
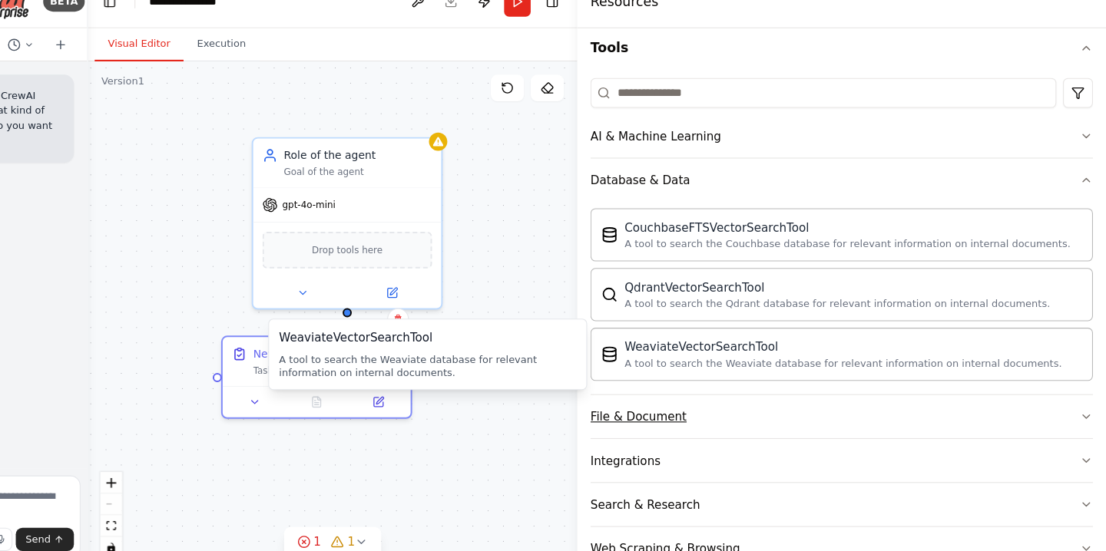
click at [802, 405] on button "File & Document" at bounding box center [861, 409] width 465 height 40
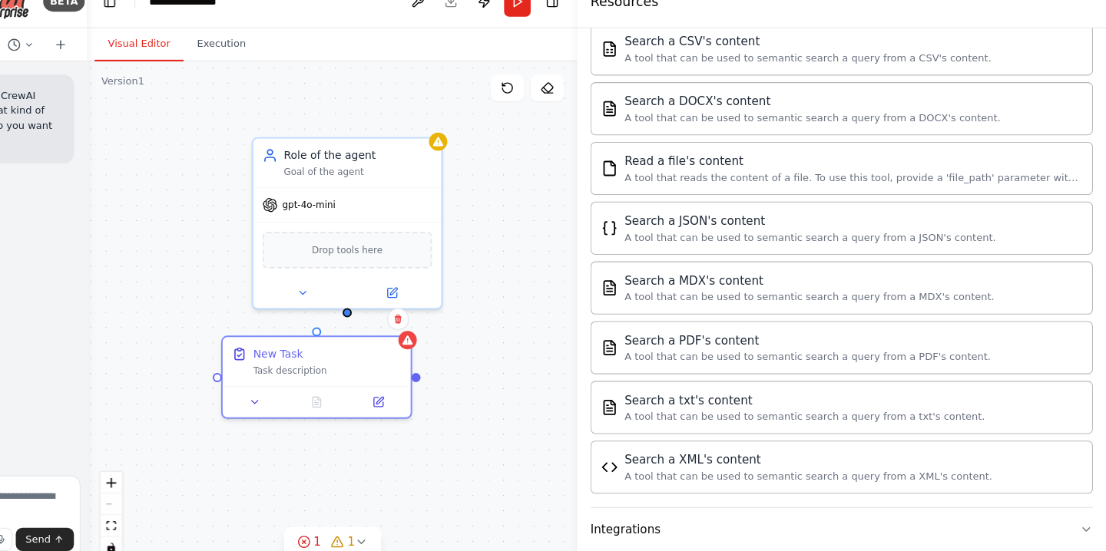
scroll to position [542, 0]
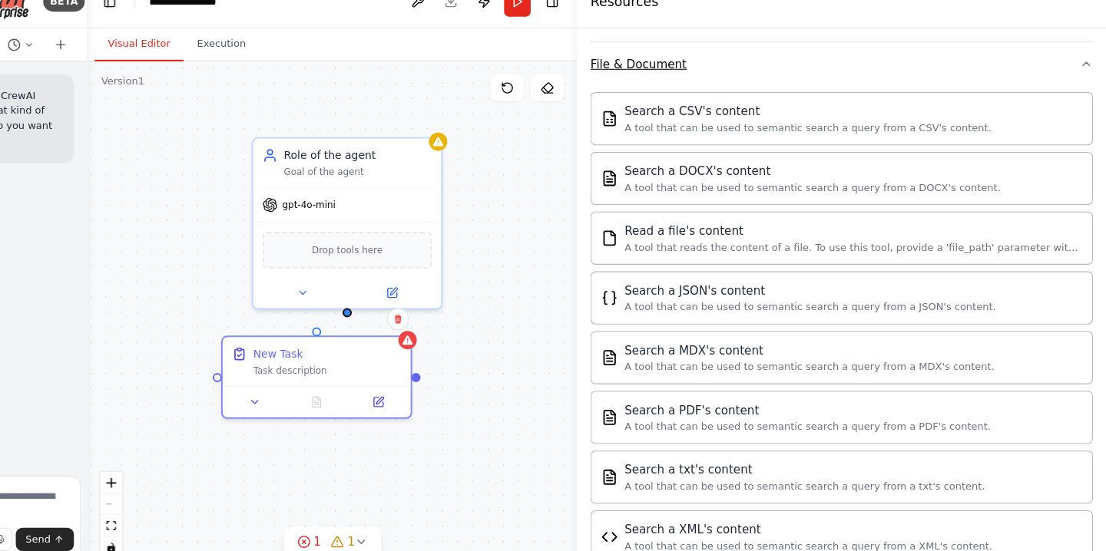
click at [835, 98] on button "File & Document" at bounding box center [861, 82] width 465 height 40
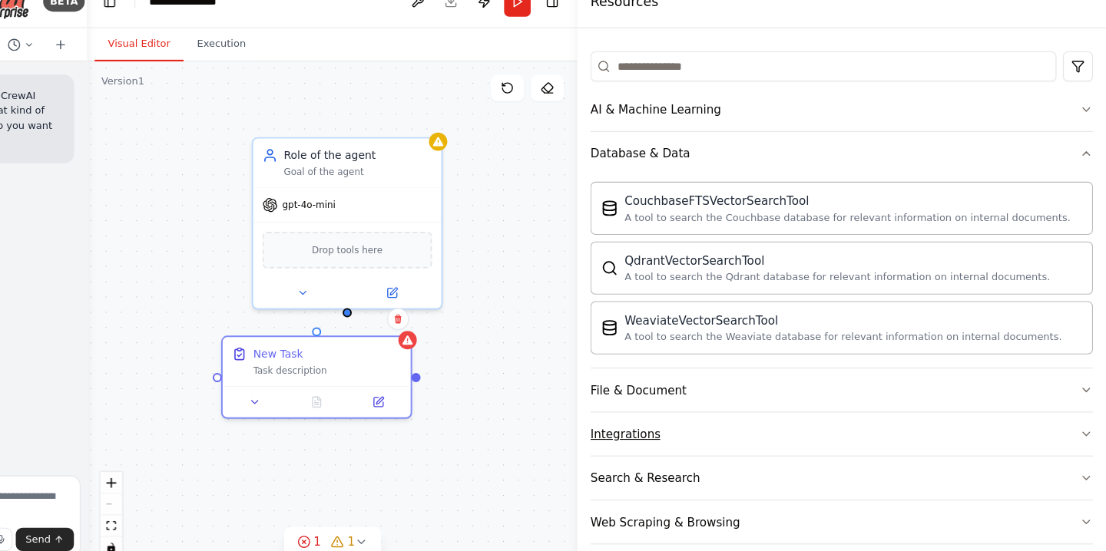
click at [757, 425] on button "Integrations" at bounding box center [861, 425] width 465 height 40
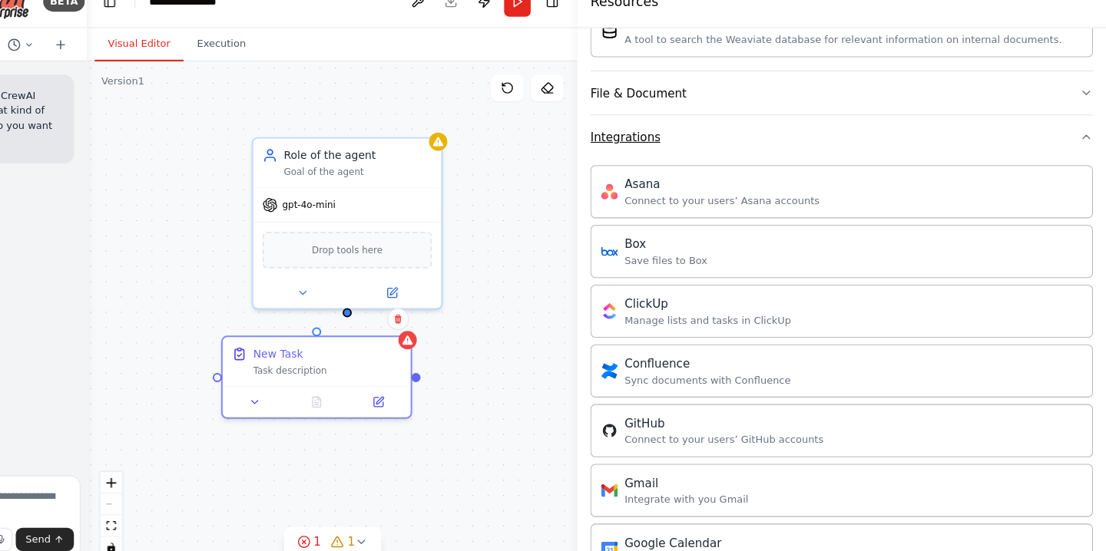
click at [742, 155] on button "Integrations" at bounding box center [861, 150] width 465 height 40
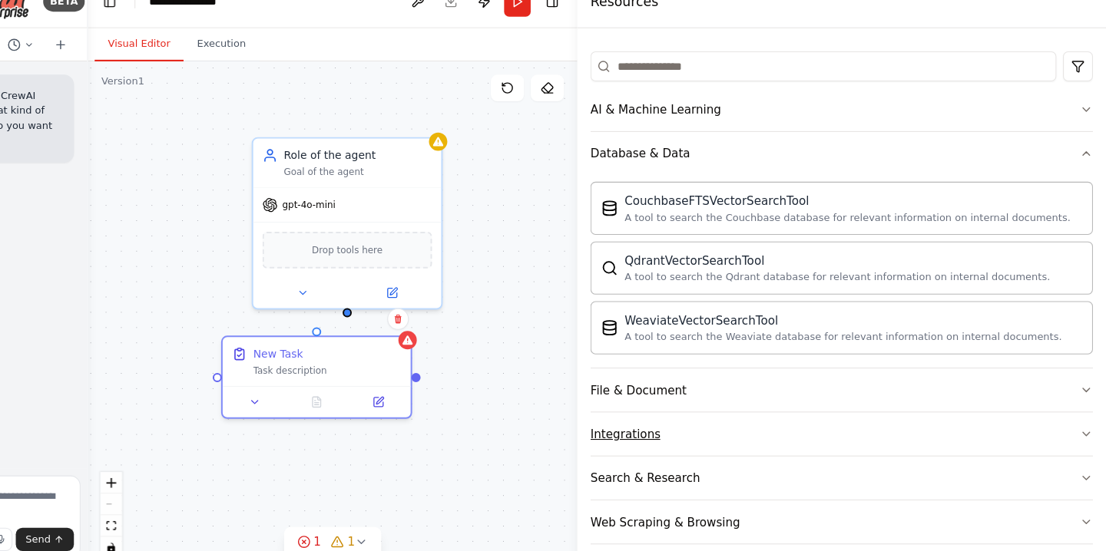
click at [692, 418] on button "Integrations" at bounding box center [861, 425] width 465 height 40
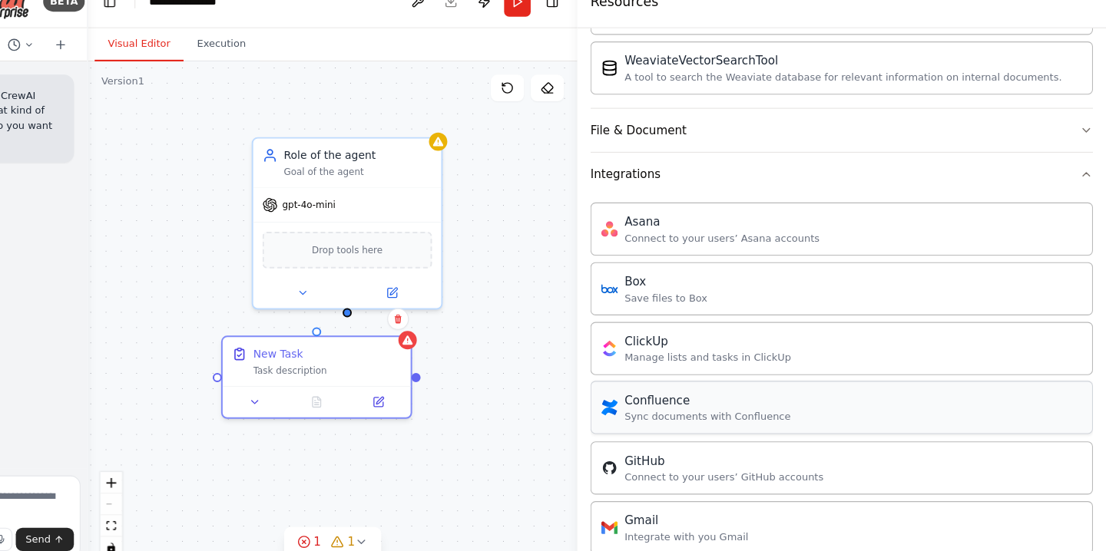
scroll to position [415, 0]
click at [753, 179] on button "Integrations" at bounding box center [861, 182] width 465 height 40
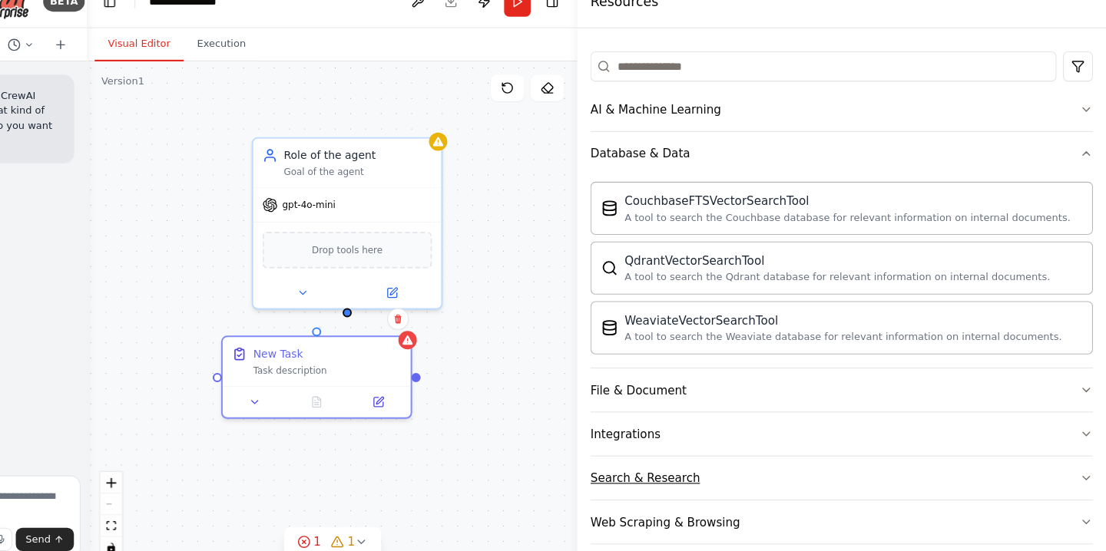
click at [729, 455] on button "Search & Research" at bounding box center [861, 465] width 465 height 40
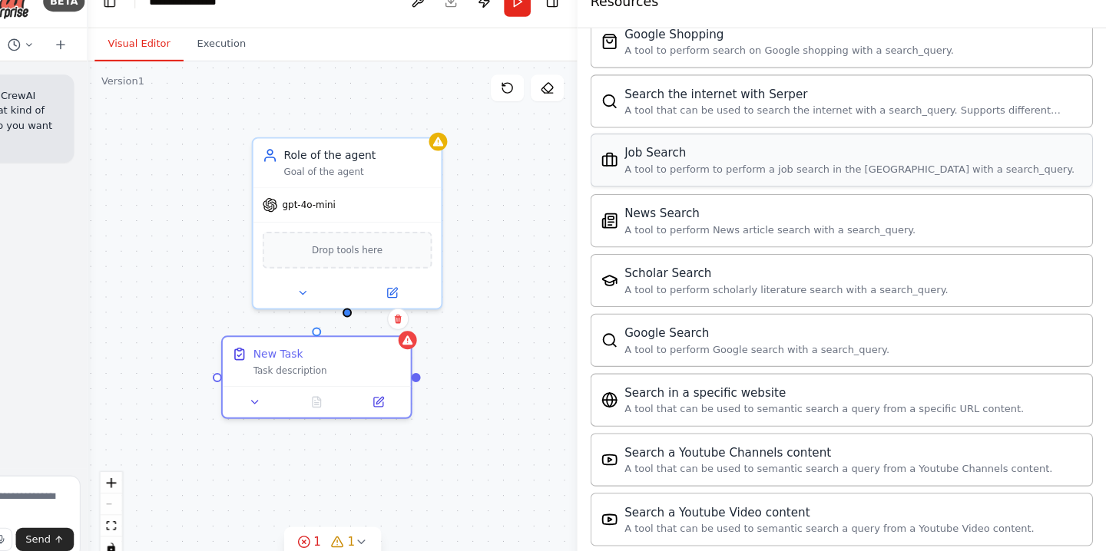
scroll to position [959, 0]
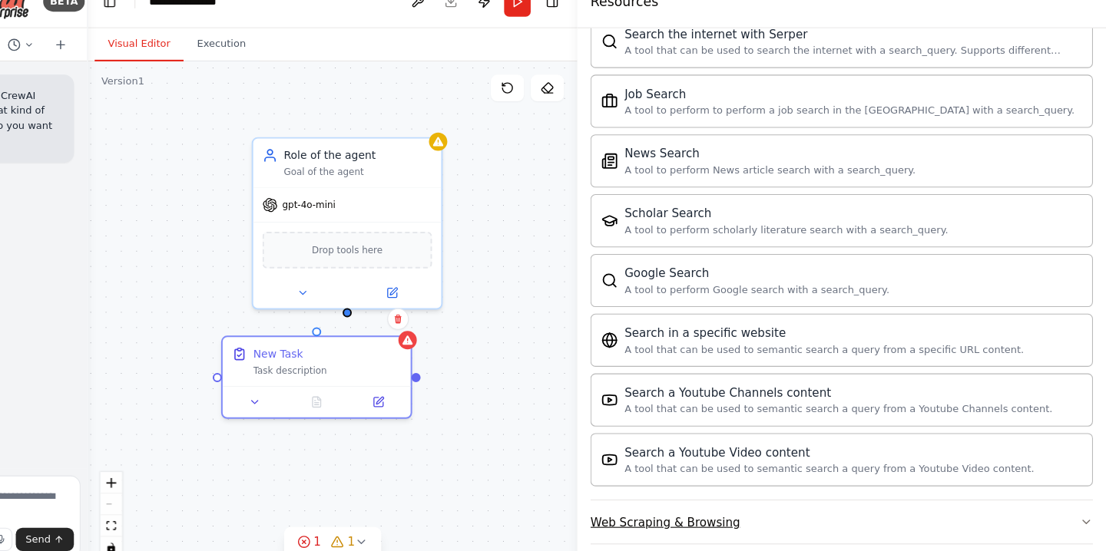
click at [693, 508] on div "Web Scraping & Browsing" at bounding box center [698, 505] width 138 height 15
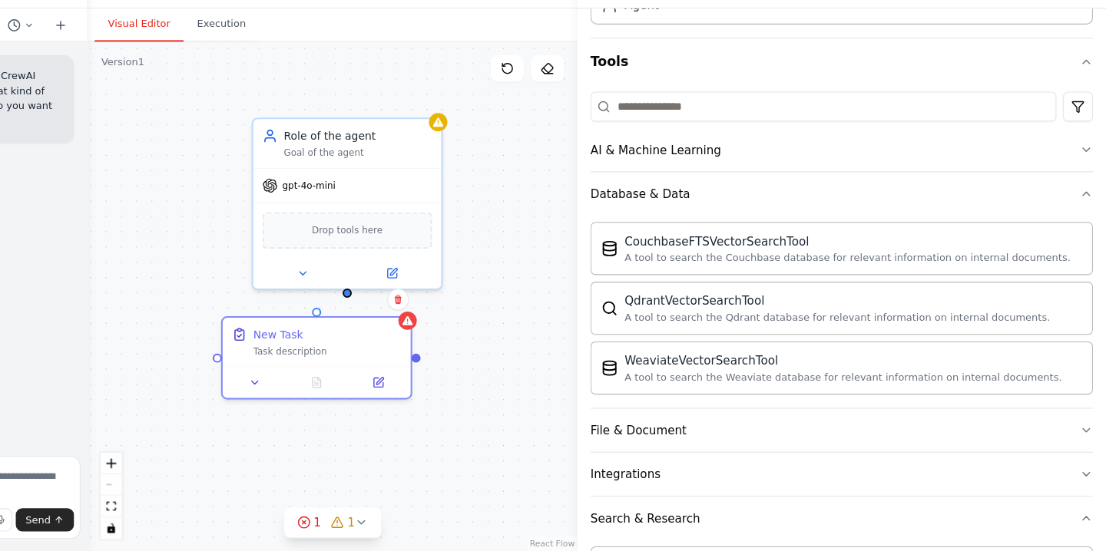
scroll to position [0, 0]
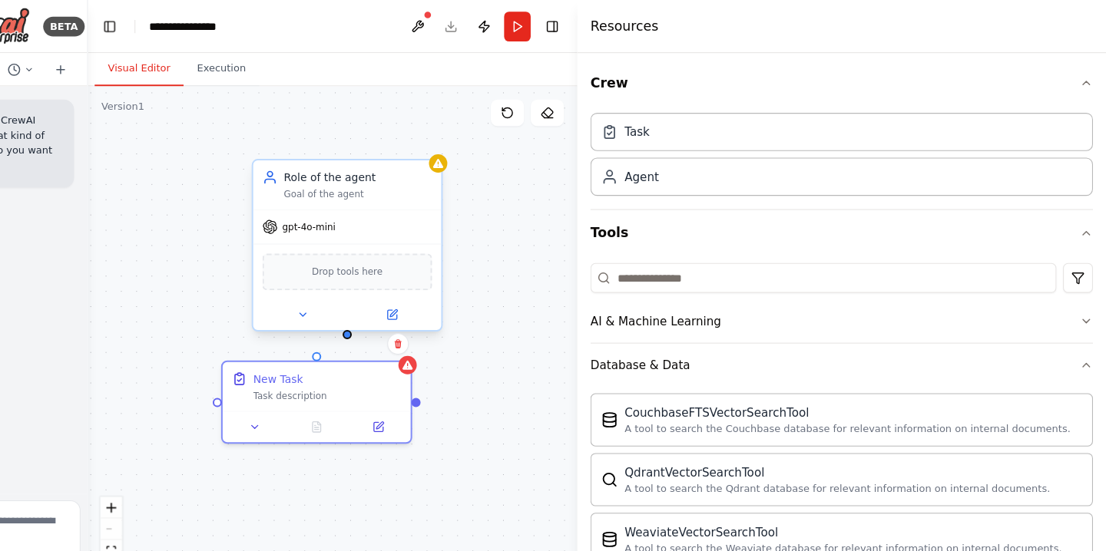
click at [443, 254] on div "Drop tools here" at bounding box center [404, 252] width 157 height 34
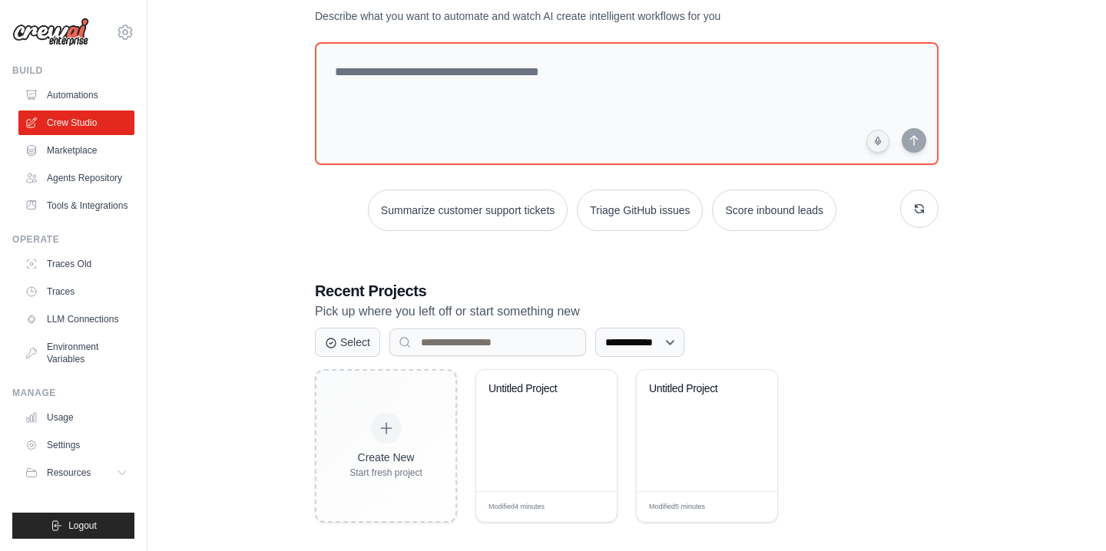
scroll to position [67, 0]
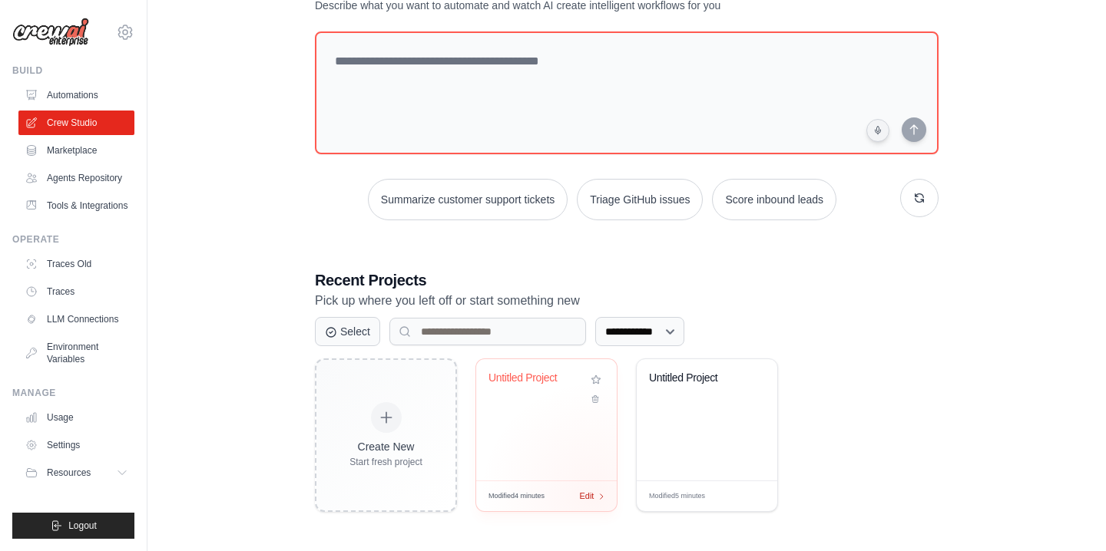
click at [594, 496] on div "Edit" at bounding box center [592, 496] width 26 height 13
click at [743, 443] on div "Untitled Project" at bounding box center [707, 419] width 141 height 121
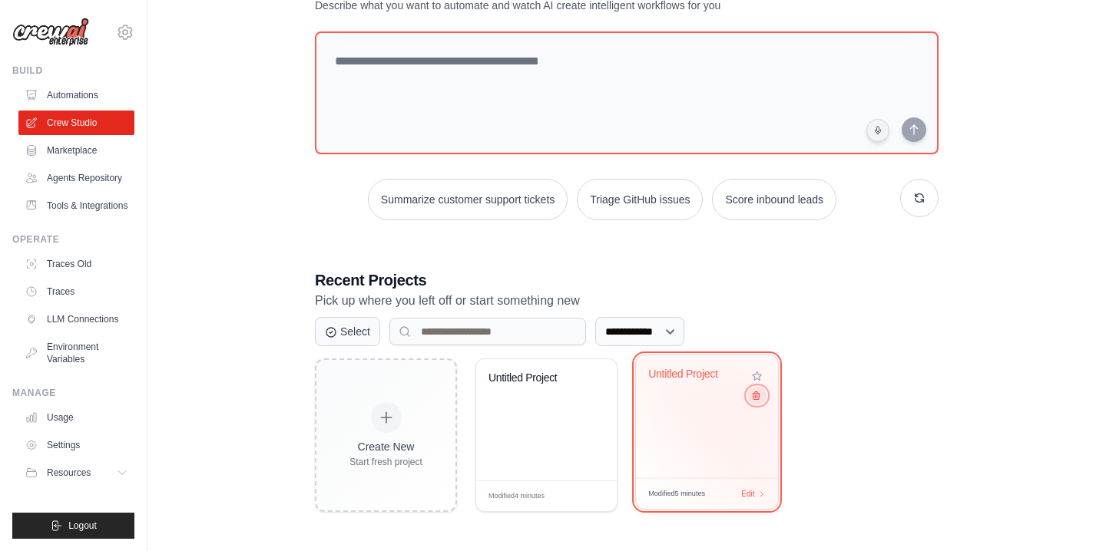
click at [749, 399] on button at bounding box center [756, 395] width 18 height 17
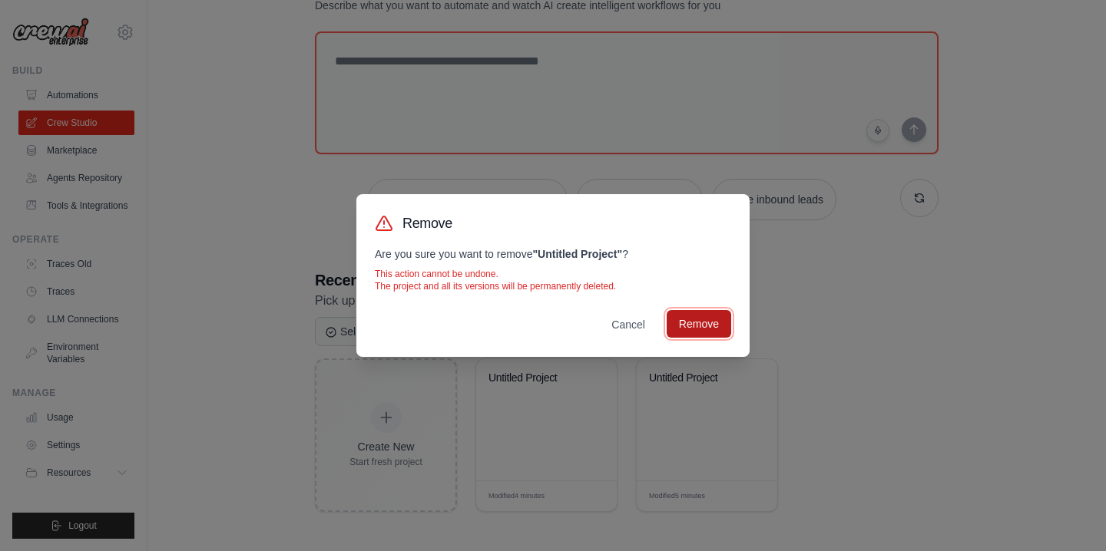
click at [696, 336] on button "Remove" at bounding box center [699, 324] width 65 height 28
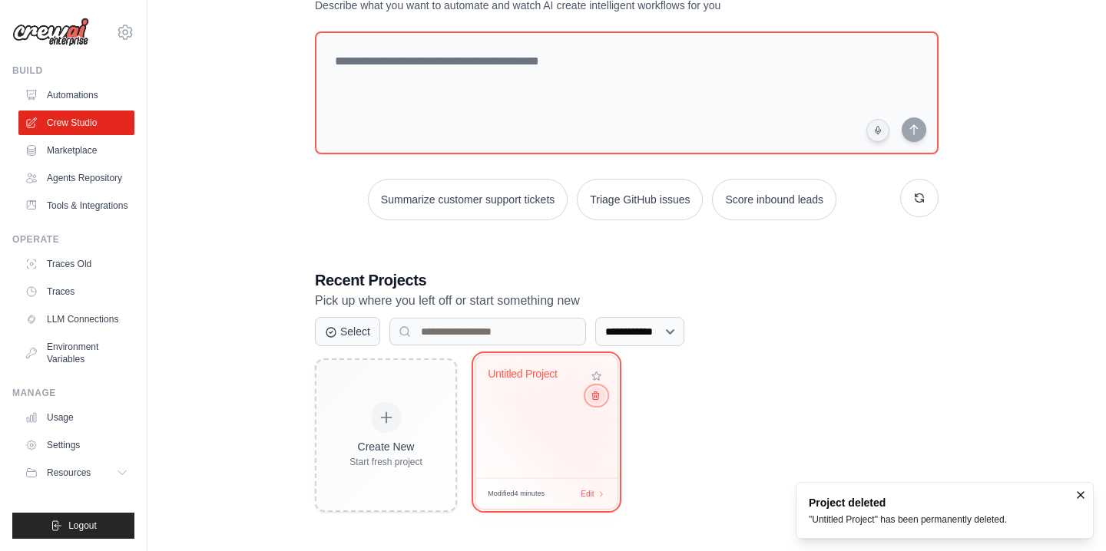
click at [595, 399] on icon at bounding box center [595, 396] width 10 height 10
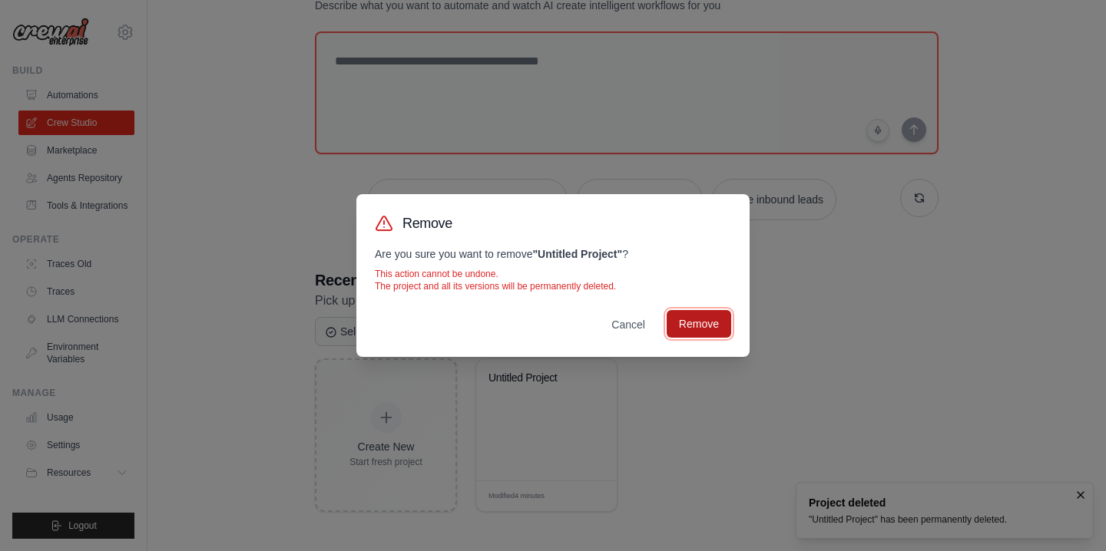
click at [687, 319] on button "Remove" at bounding box center [699, 324] width 65 height 28
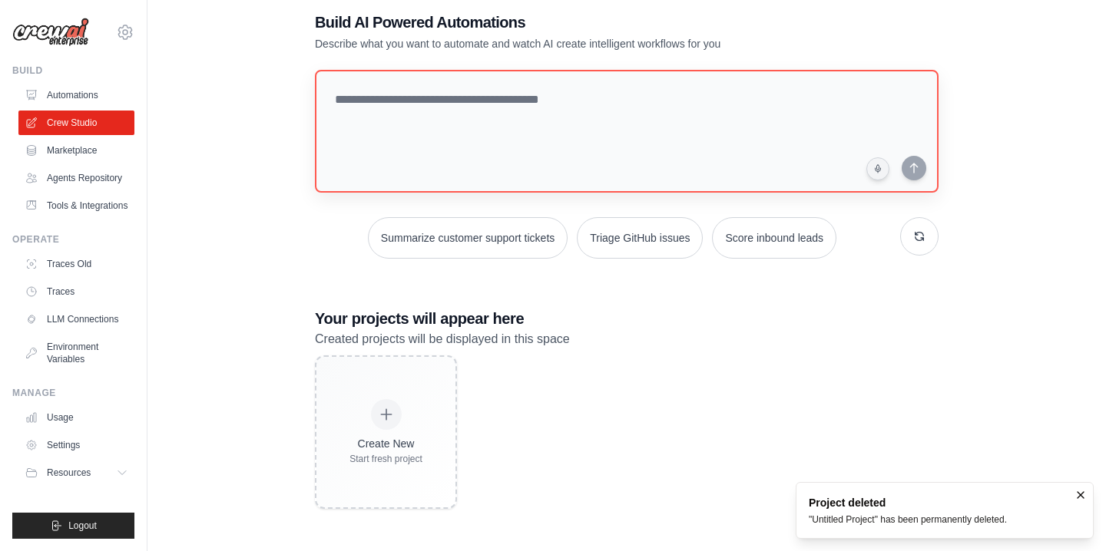
scroll to position [31, 0]
